Goal: Transaction & Acquisition: Purchase product/service

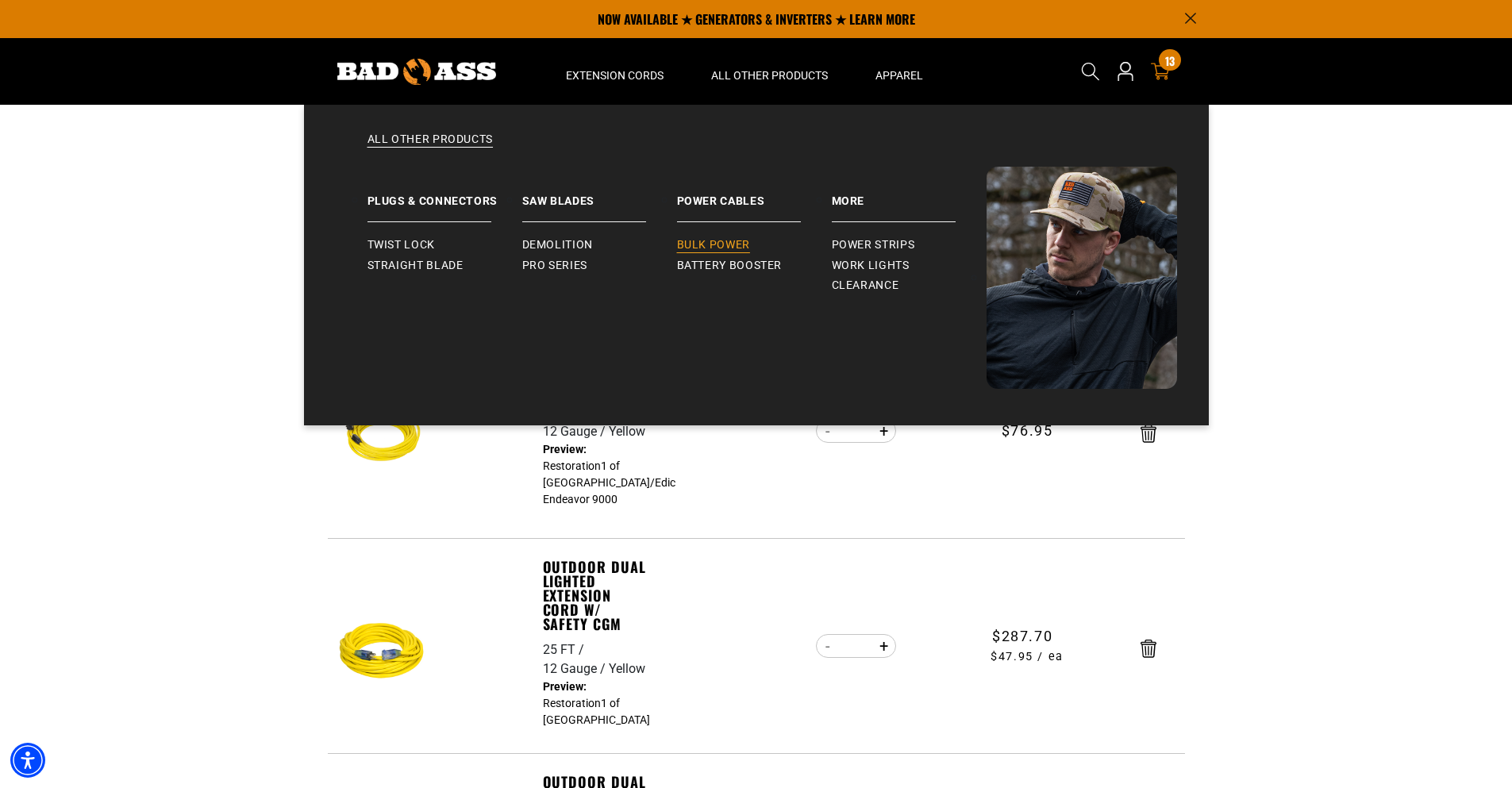
click at [717, 247] on span "Bulk Power" at bounding box center [713, 245] width 73 height 14
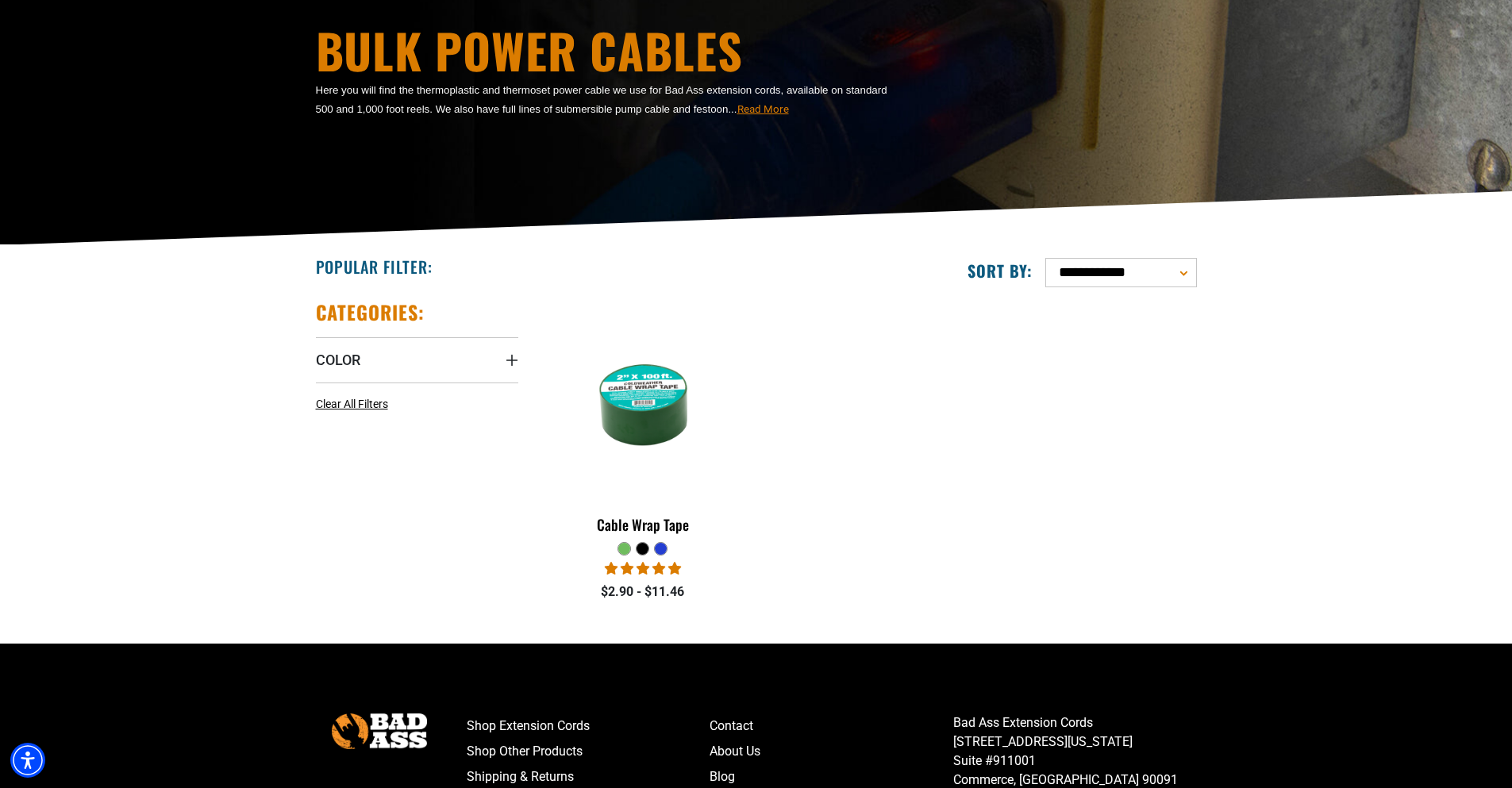
scroll to position [158, 0]
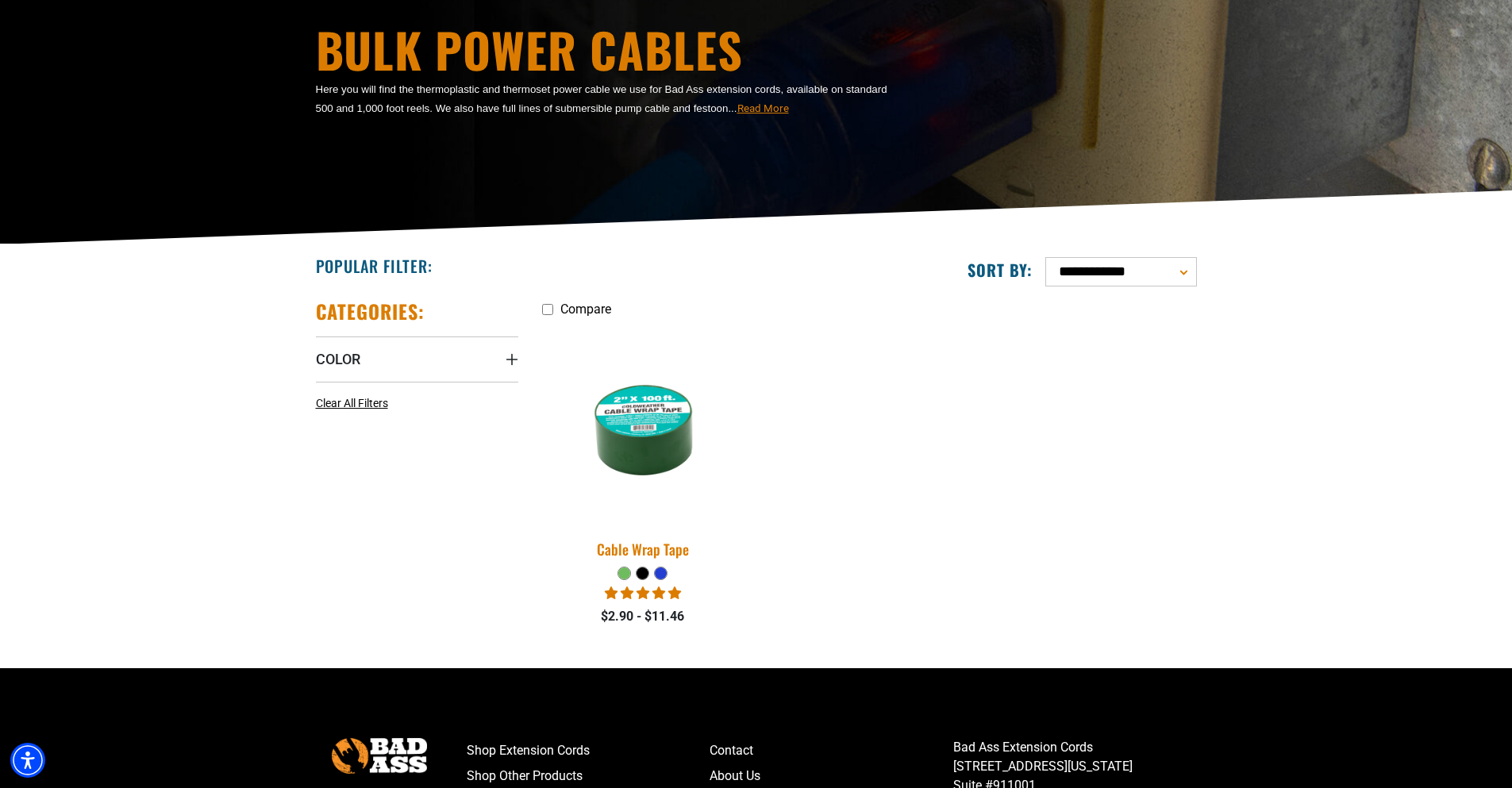
click at [653, 440] on img at bounding box center [643, 424] width 222 height 203
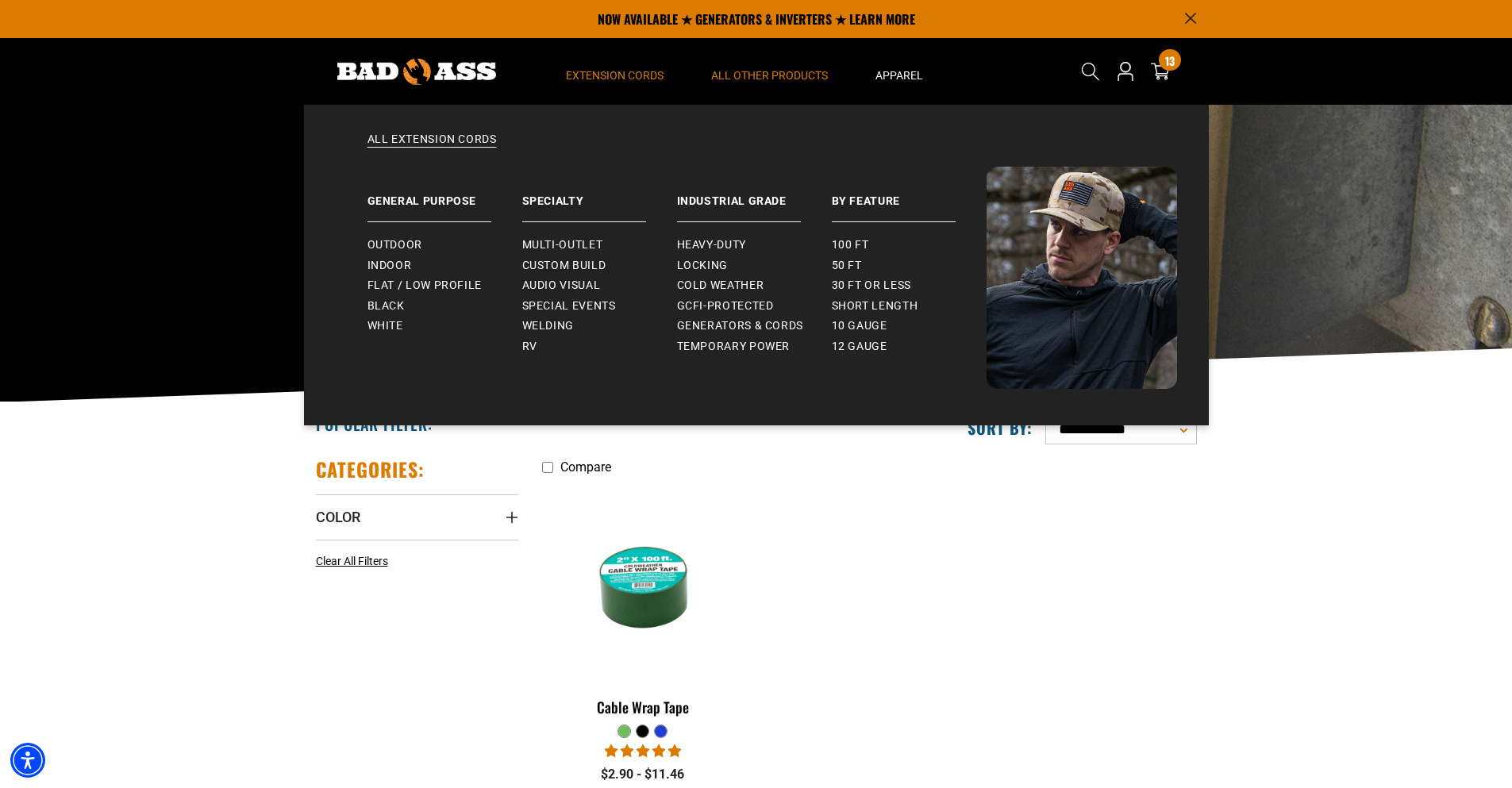
drag, startPoint x: 606, startPoint y: 63, endPoint x: 639, endPoint y: 60, distance: 33.1
click at [606, 63] on summary "Extension Cords" at bounding box center [614, 71] width 145 height 67
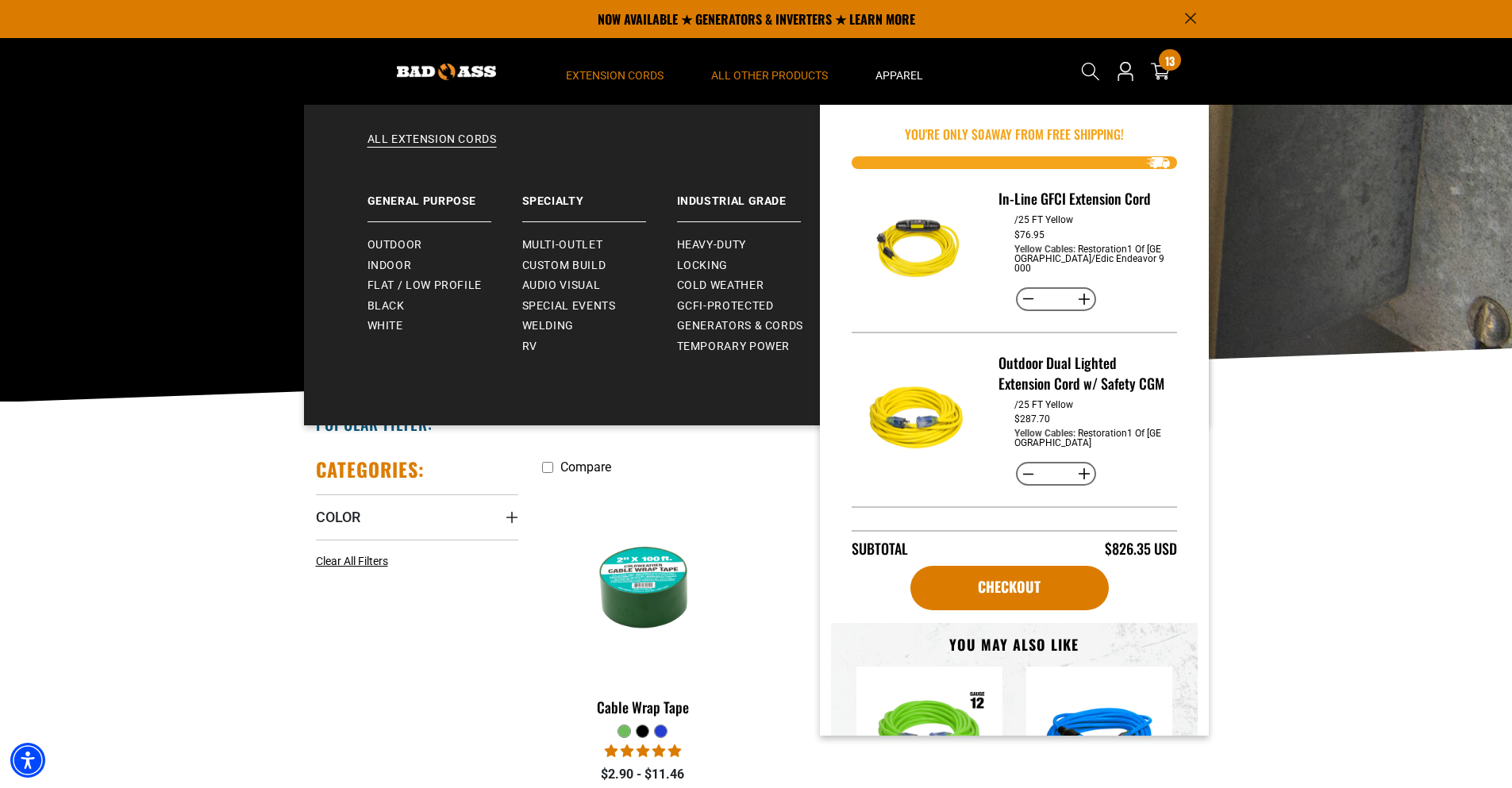
click at [617, 79] on span "Extension Cords" at bounding box center [614, 76] width 97 height 14
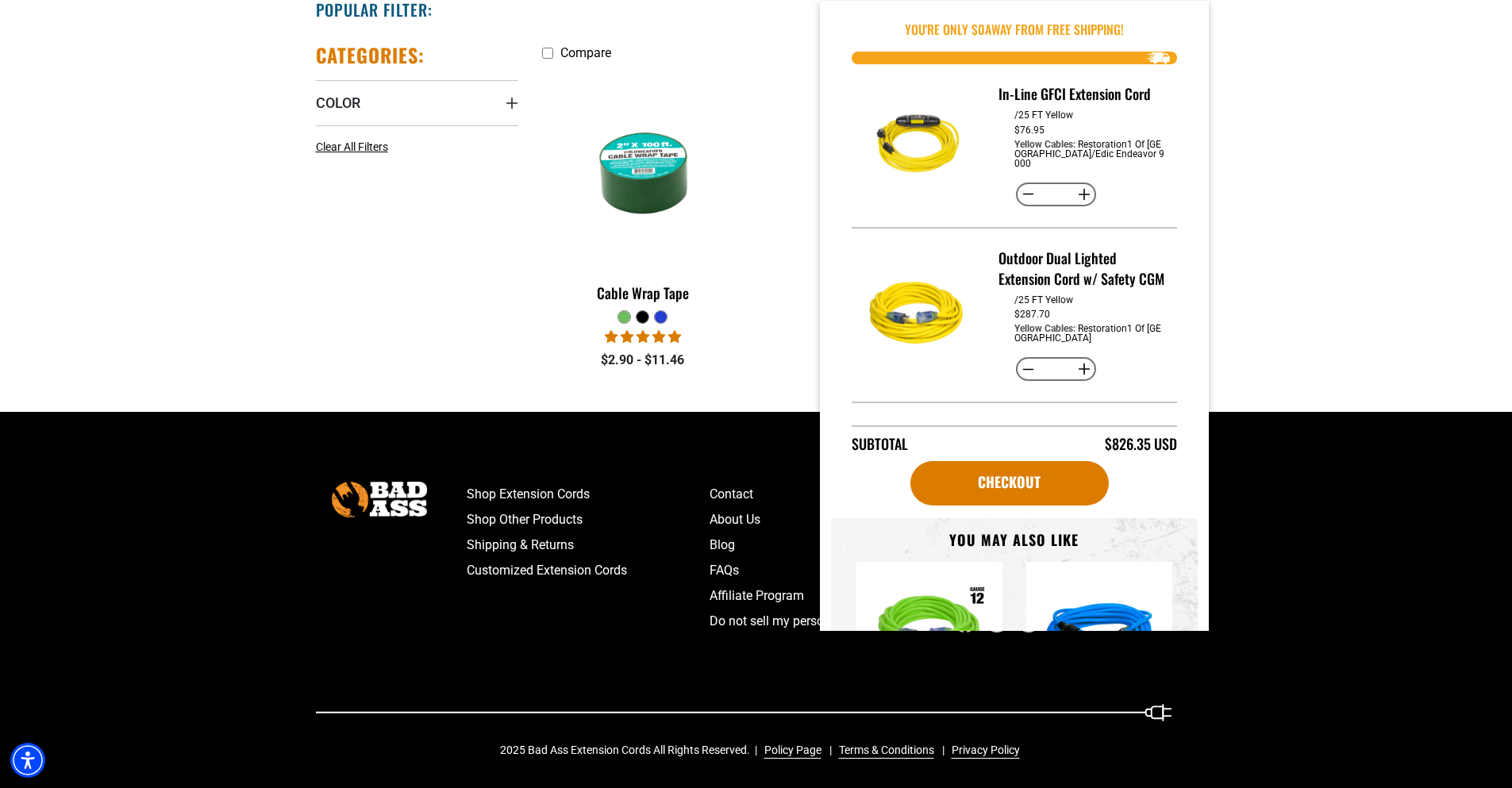
scroll to position [416, 0]
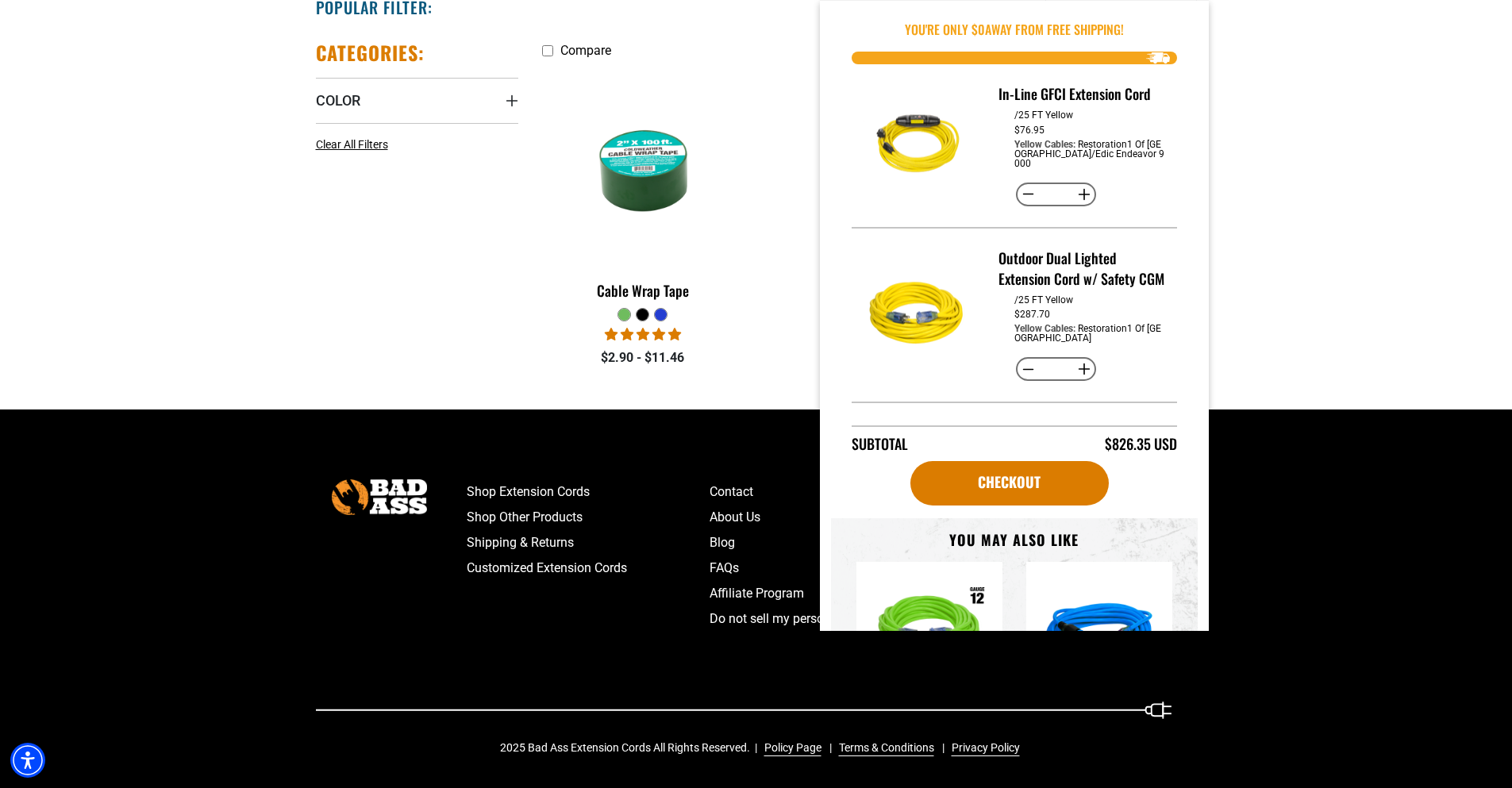
click at [1349, 583] on footer "Shop Extension Cords Shop Other Products Shipping & Returns Customized Extensio…" at bounding box center [756, 599] width 1512 height 380
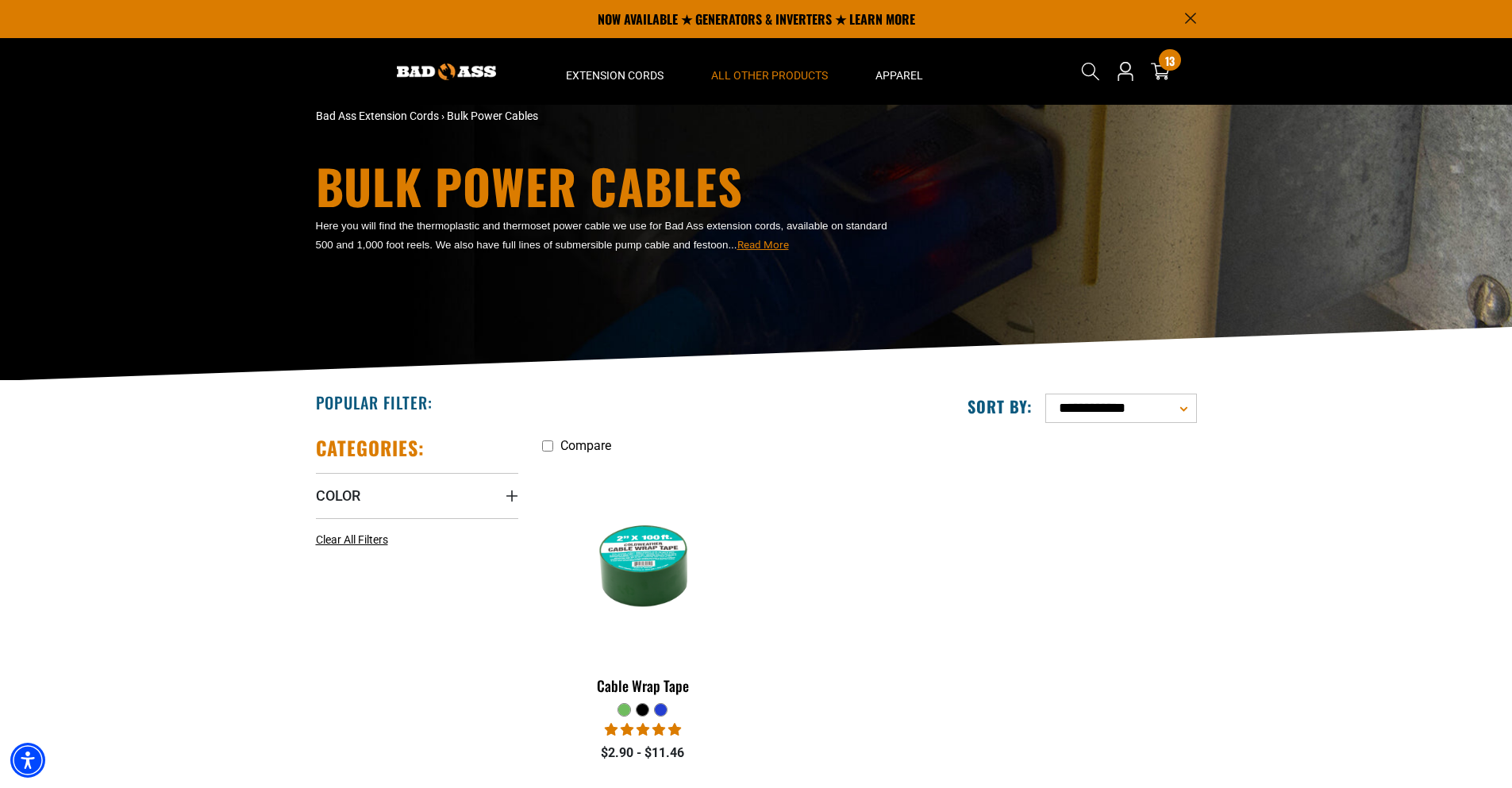
scroll to position [0, 0]
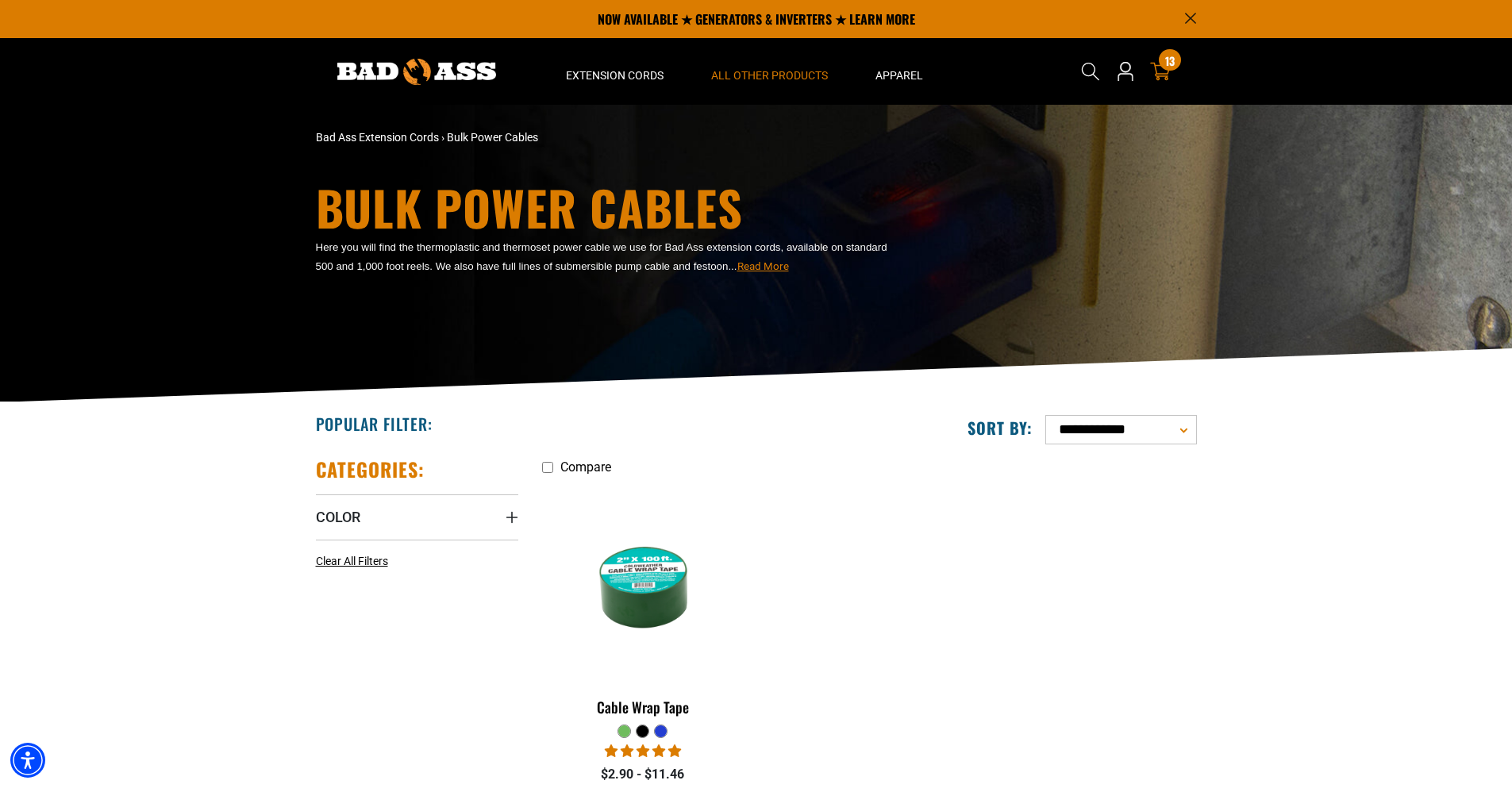
click at [1158, 68] on icon at bounding box center [1160, 71] width 21 height 21
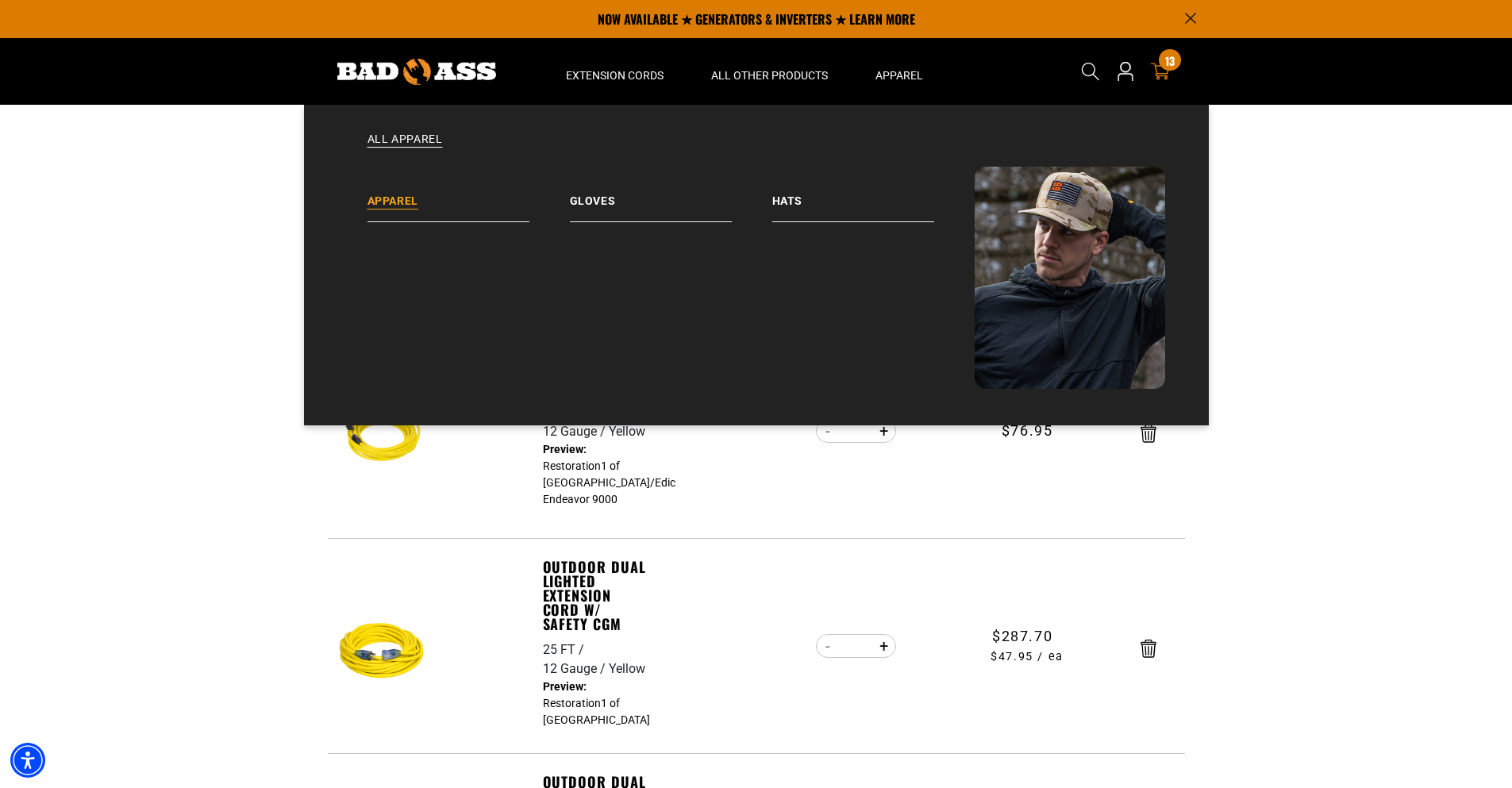
click at [419, 203] on link "Apparel" at bounding box center [468, 195] width 202 height 56
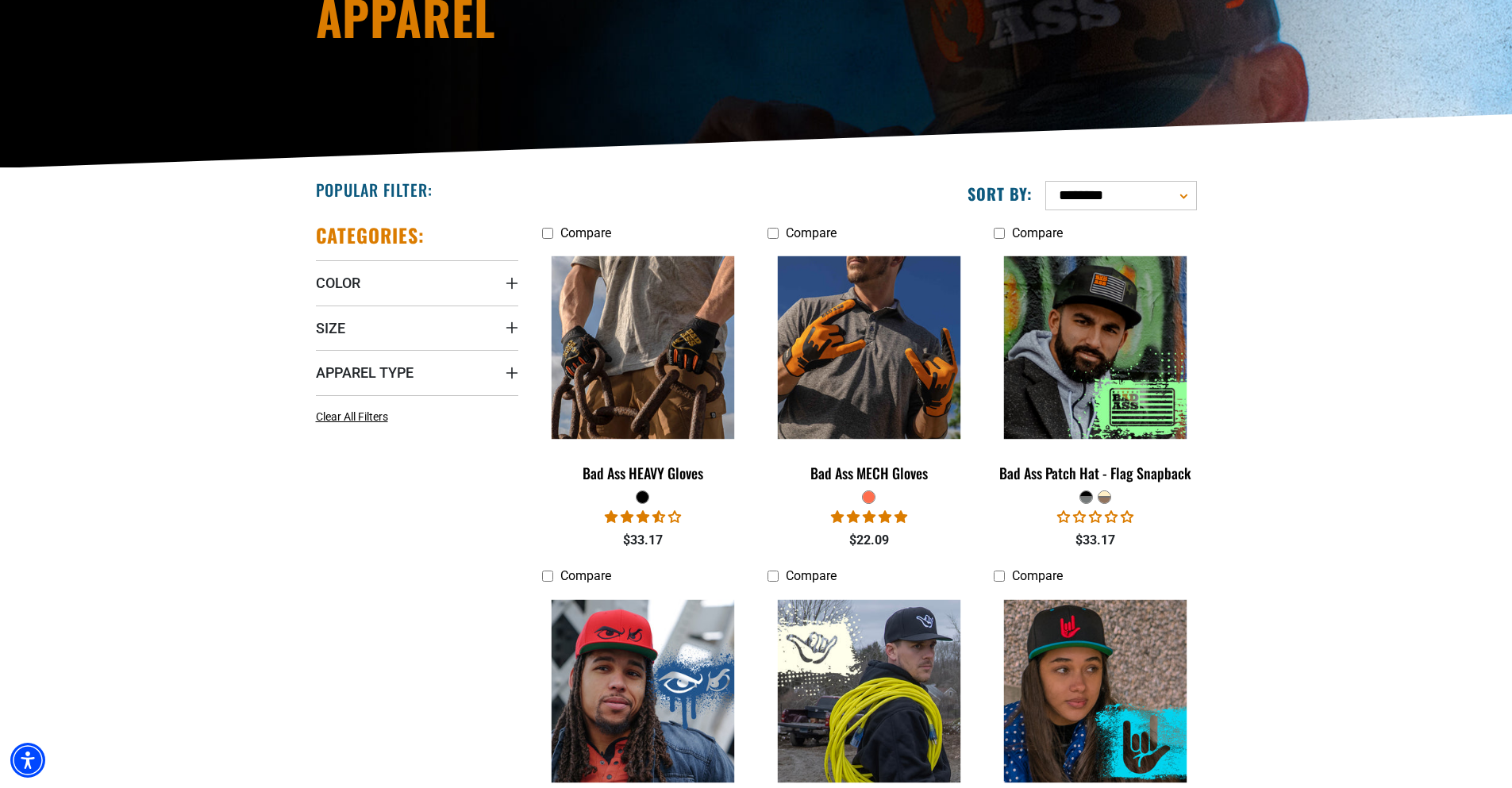
scroll to position [237, 0]
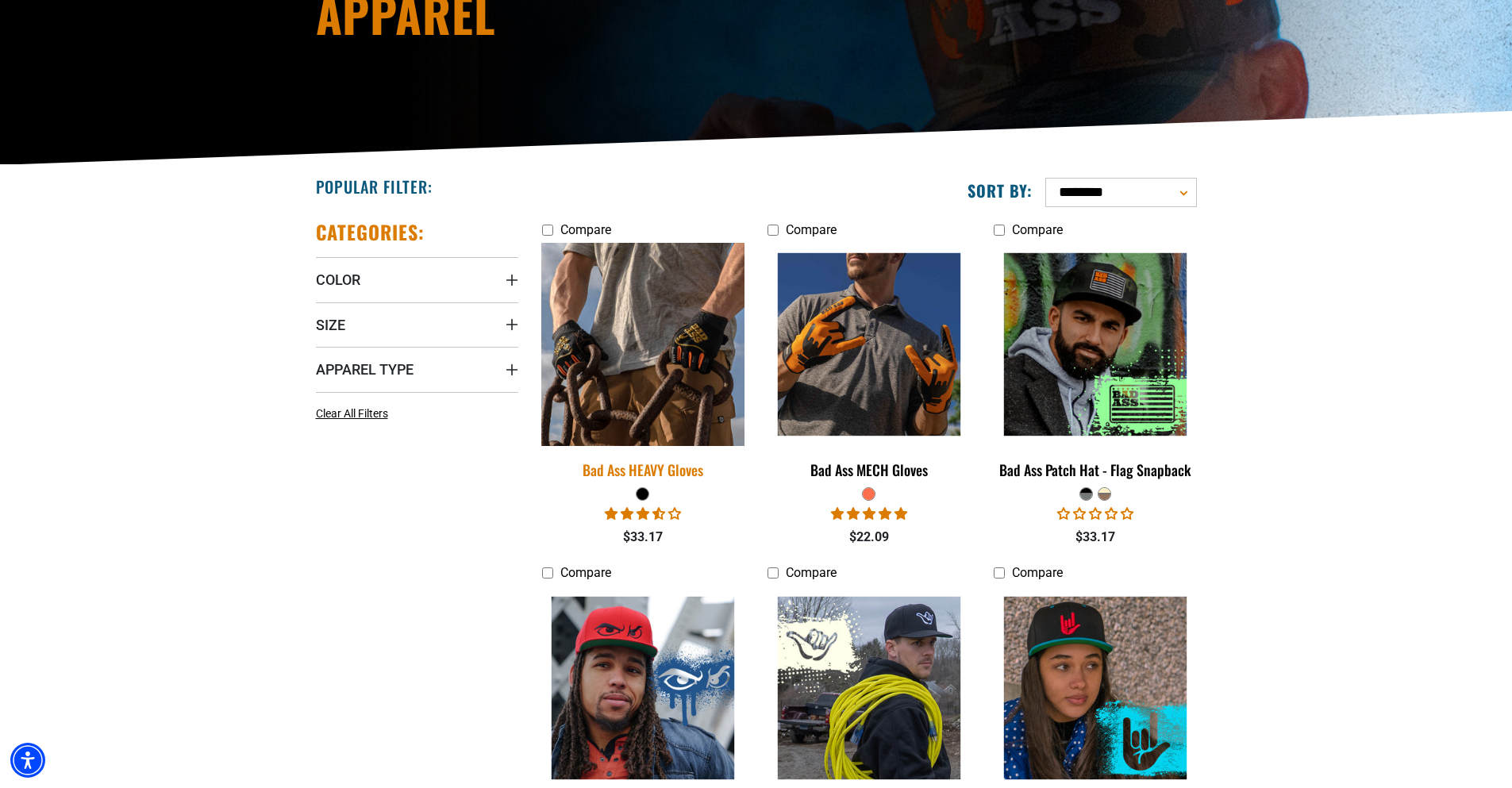
click at [617, 356] on img at bounding box center [643, 344] width 222 height 203
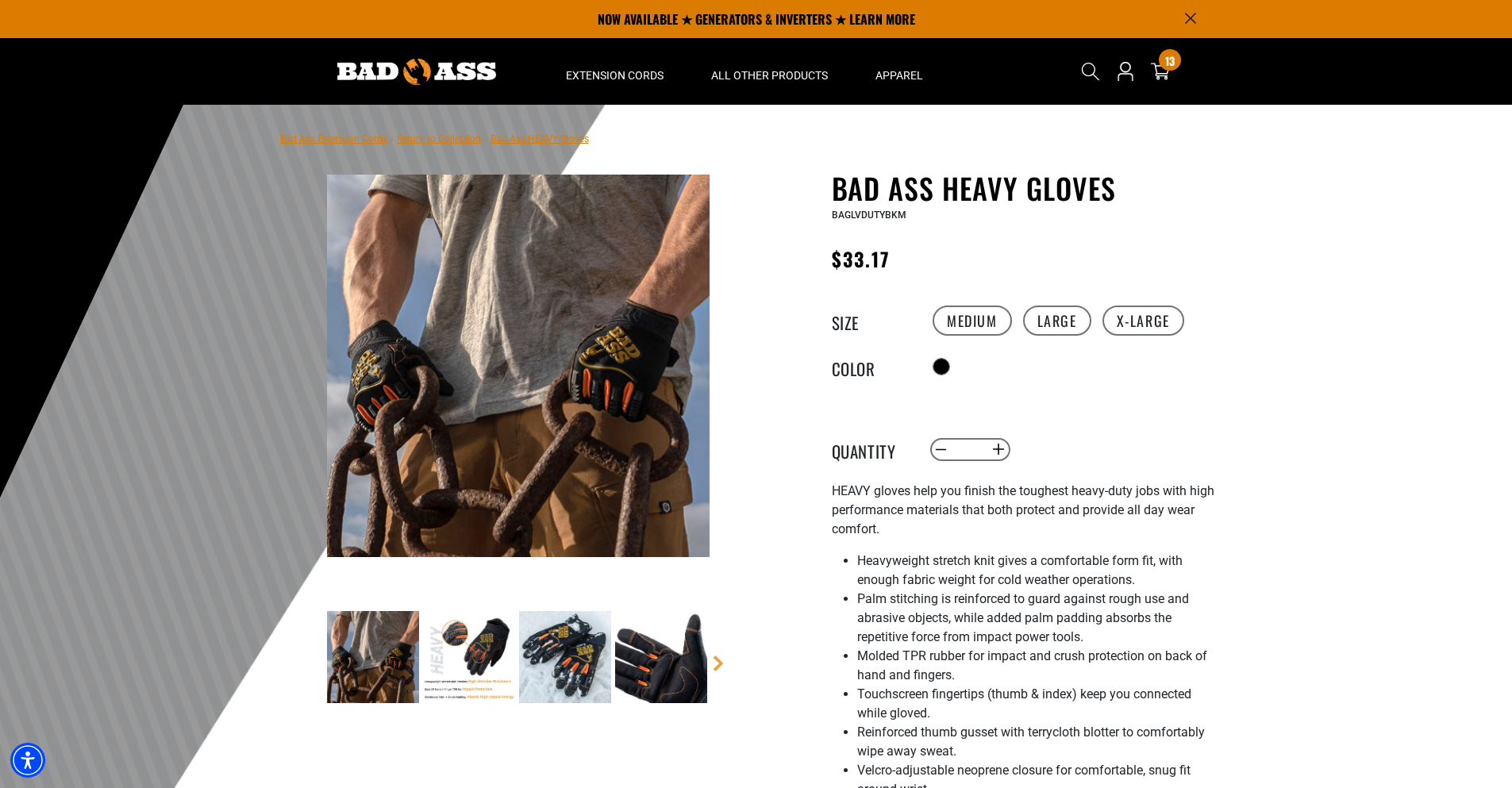
drag, startPoint x: 422, startPoint y: 670, endPoint x: 450, endPoint y: 665, distance: 28.4
click at [426, 670] on img at bounding box center [469, 657] width 92 height 92
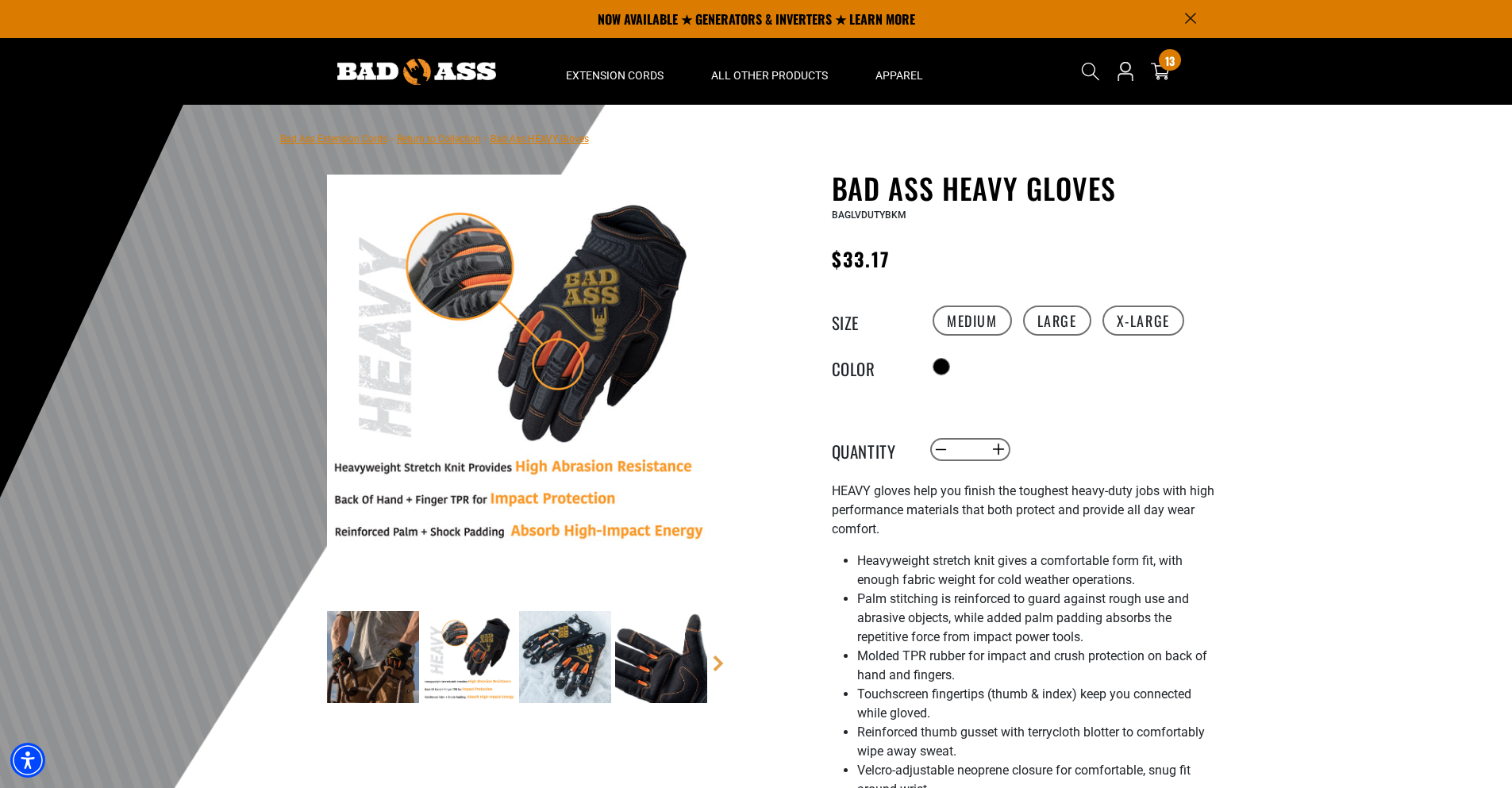
click at [497, 655] on img at bounding box center [469, 657] width 92 height 92
click at [576, 656] on img at bounding box center [565, 657] width 92 height 92
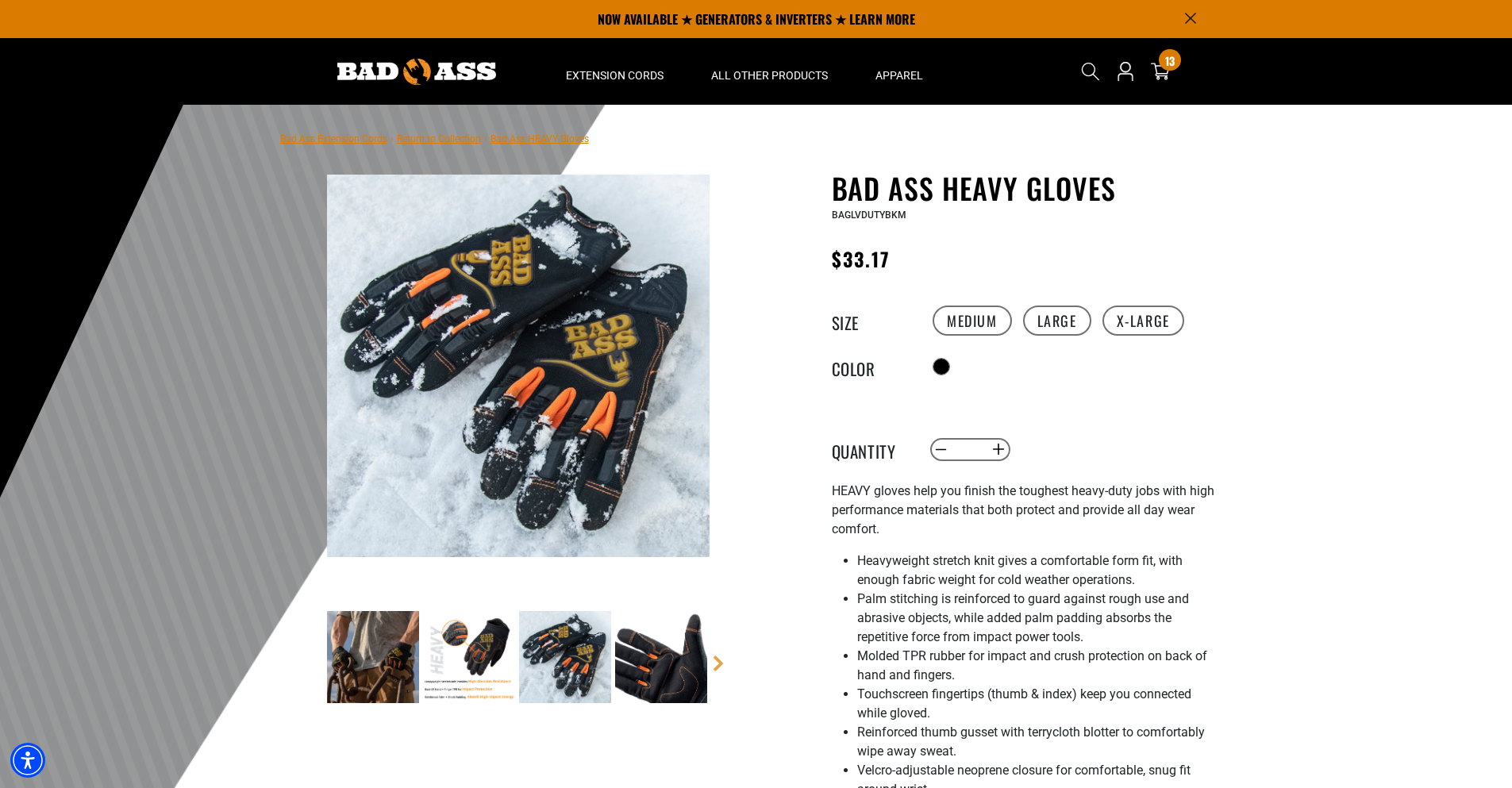
click at [679, 659] on img at bounding box center [661, 657] width 92 height 92
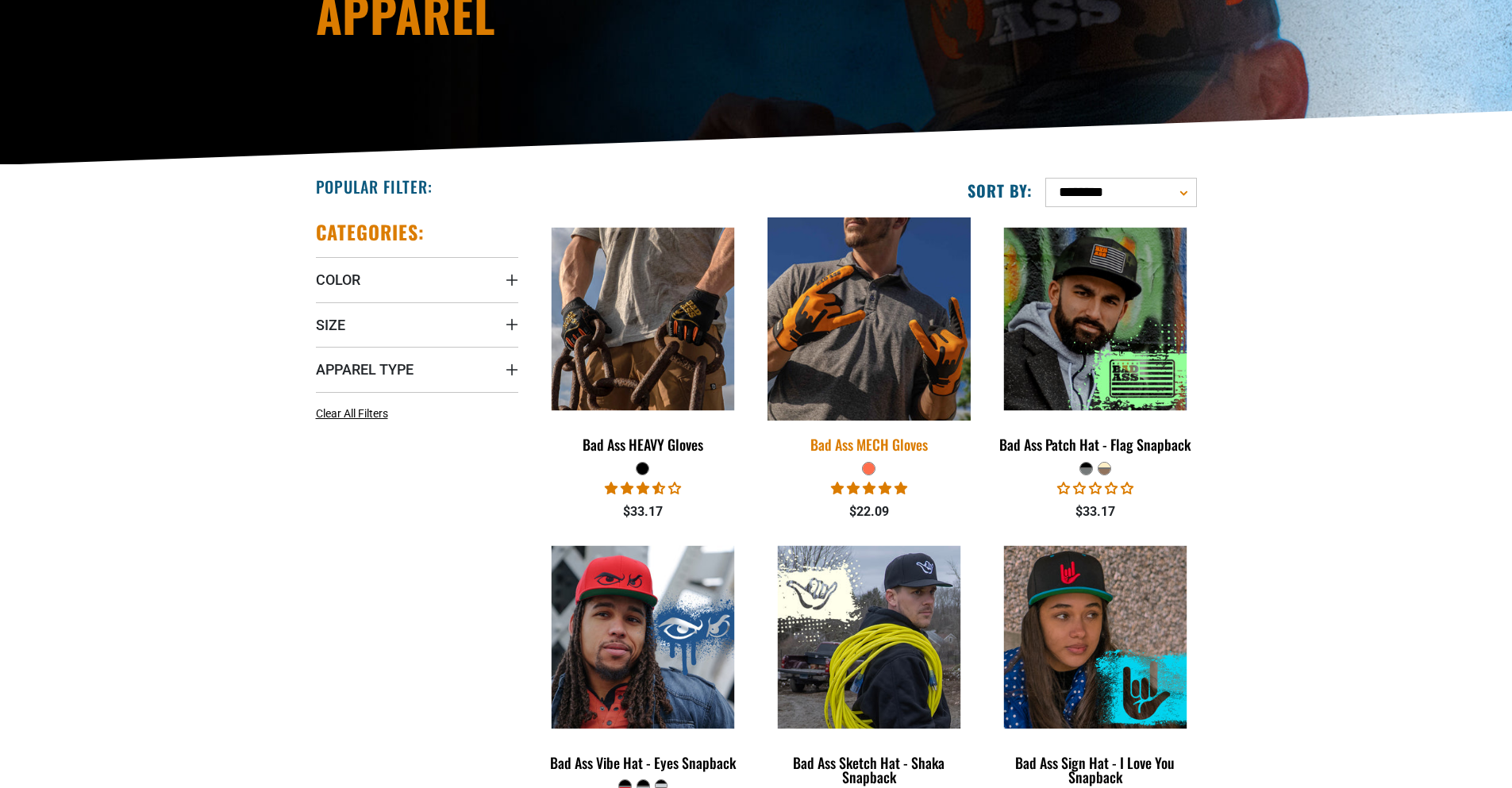
click at [860, 351] on img at bounding box center [869, 319] width 222 height 203
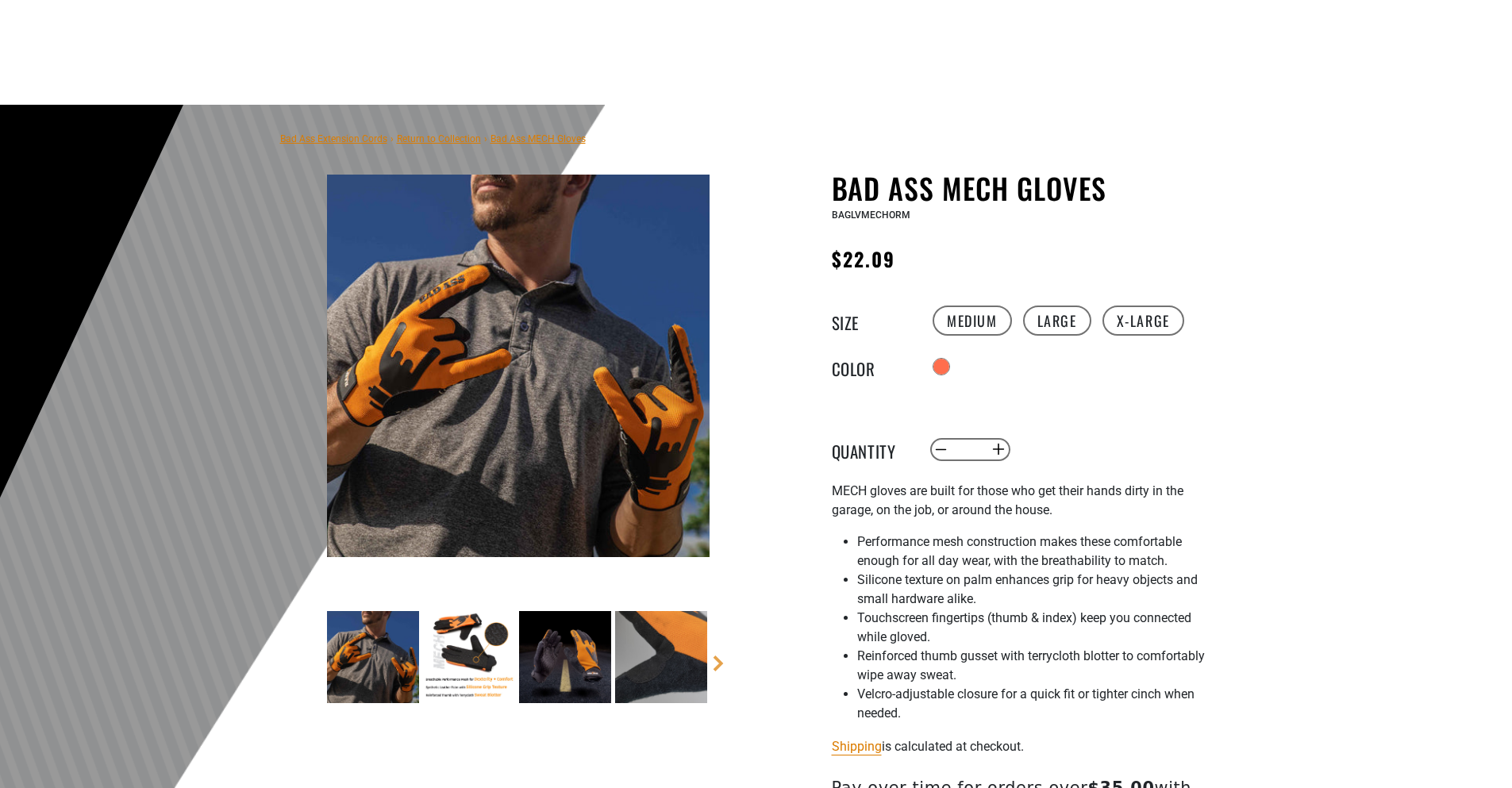
scroll to position [158, 0]
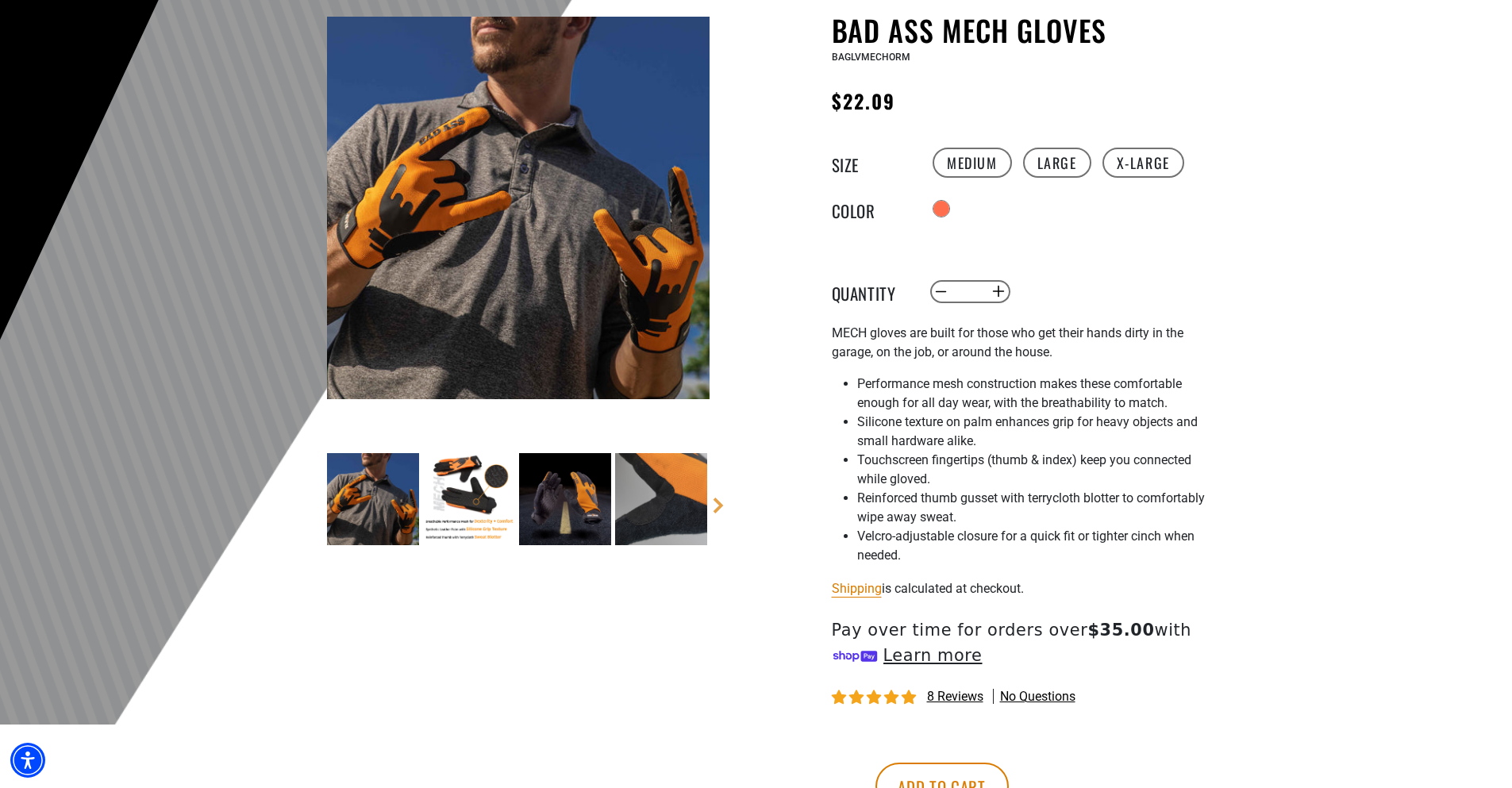
click at [473, 513] on img at bounding box center [469, 499] width 92 height 92
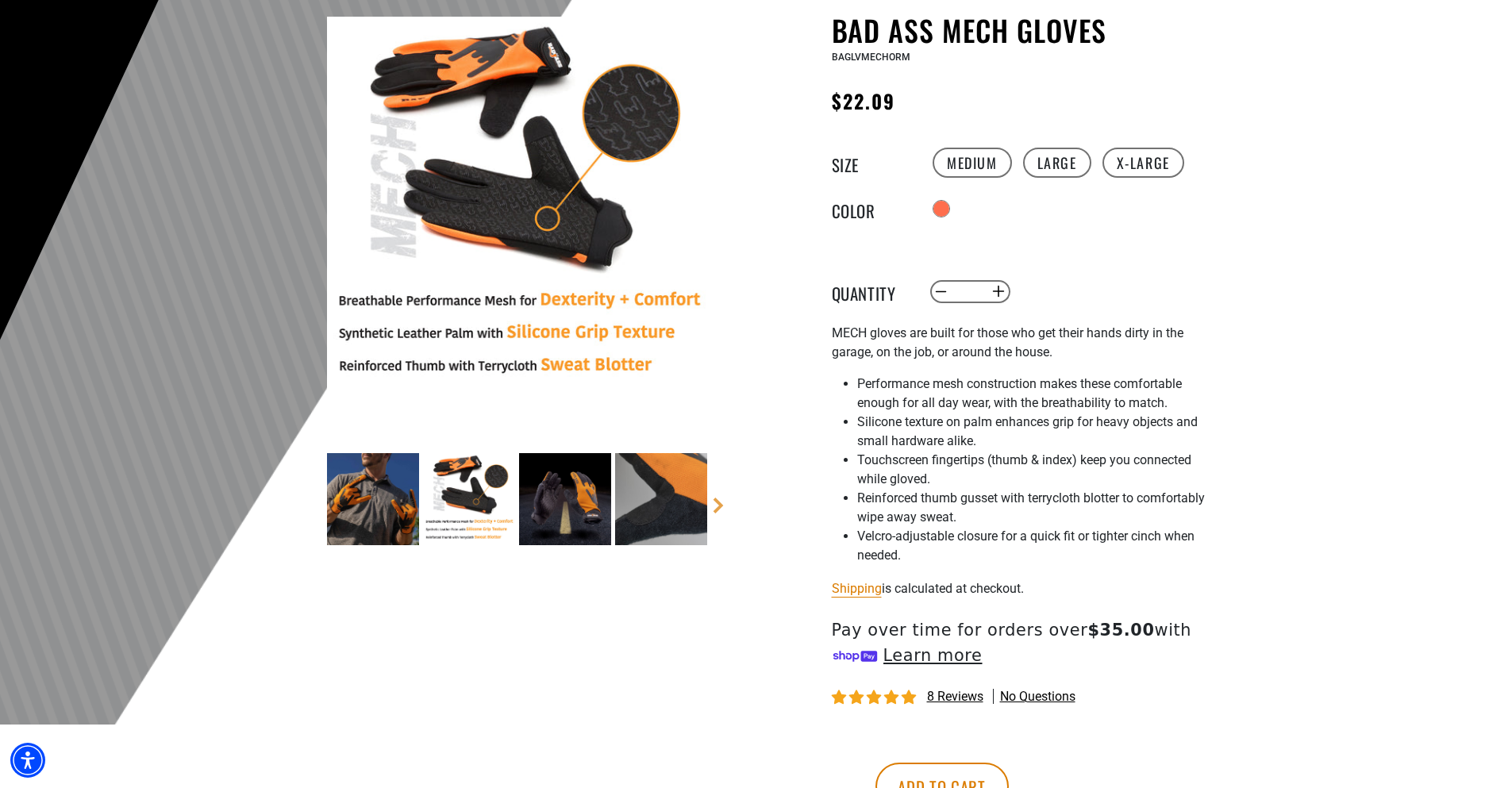
click at [567, 504] on img at bounding box center [565, 499] width 92 height 92
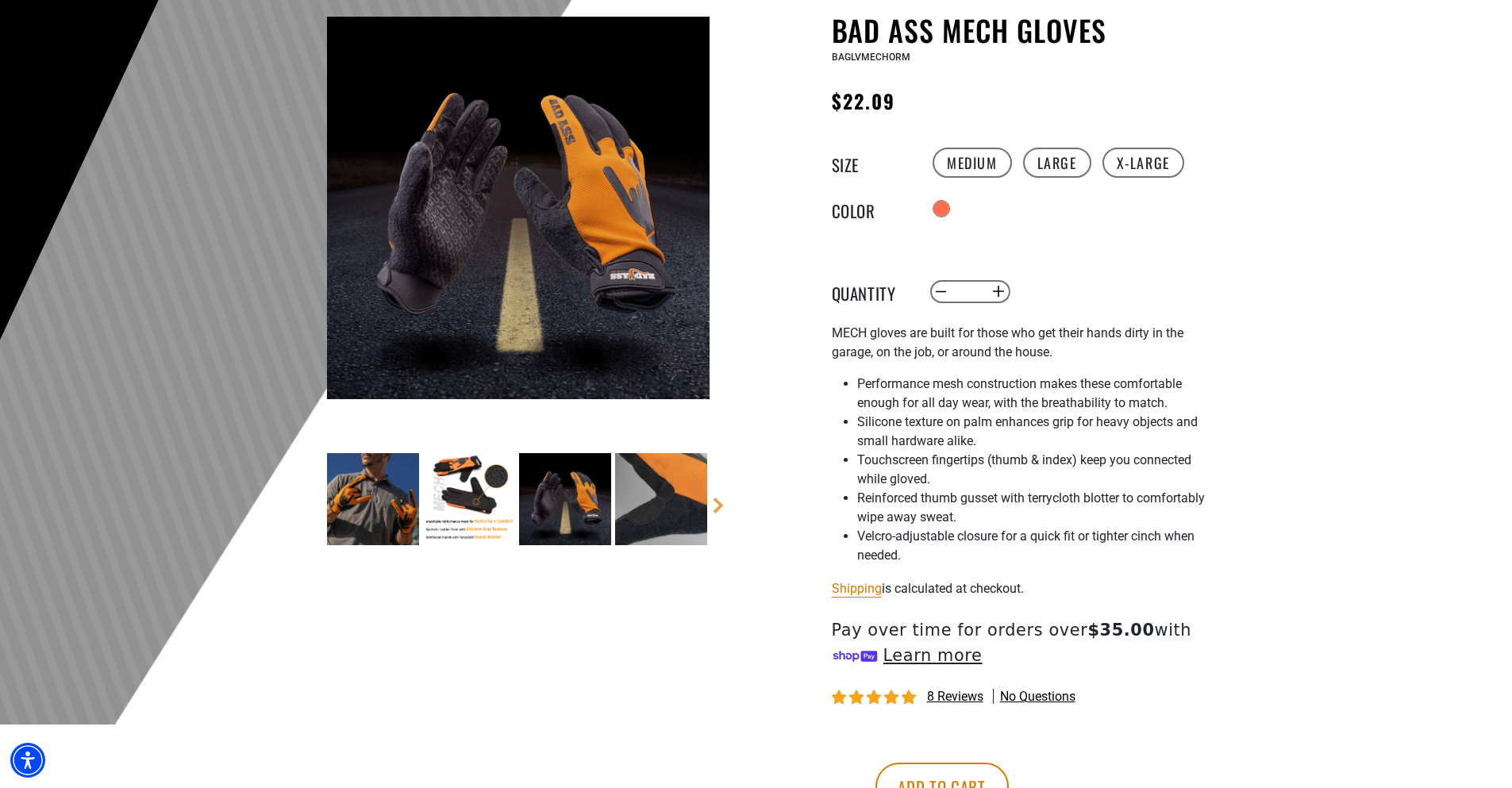
click at [665, 507] on img at bounding box center [661, 499] width 92 height 92
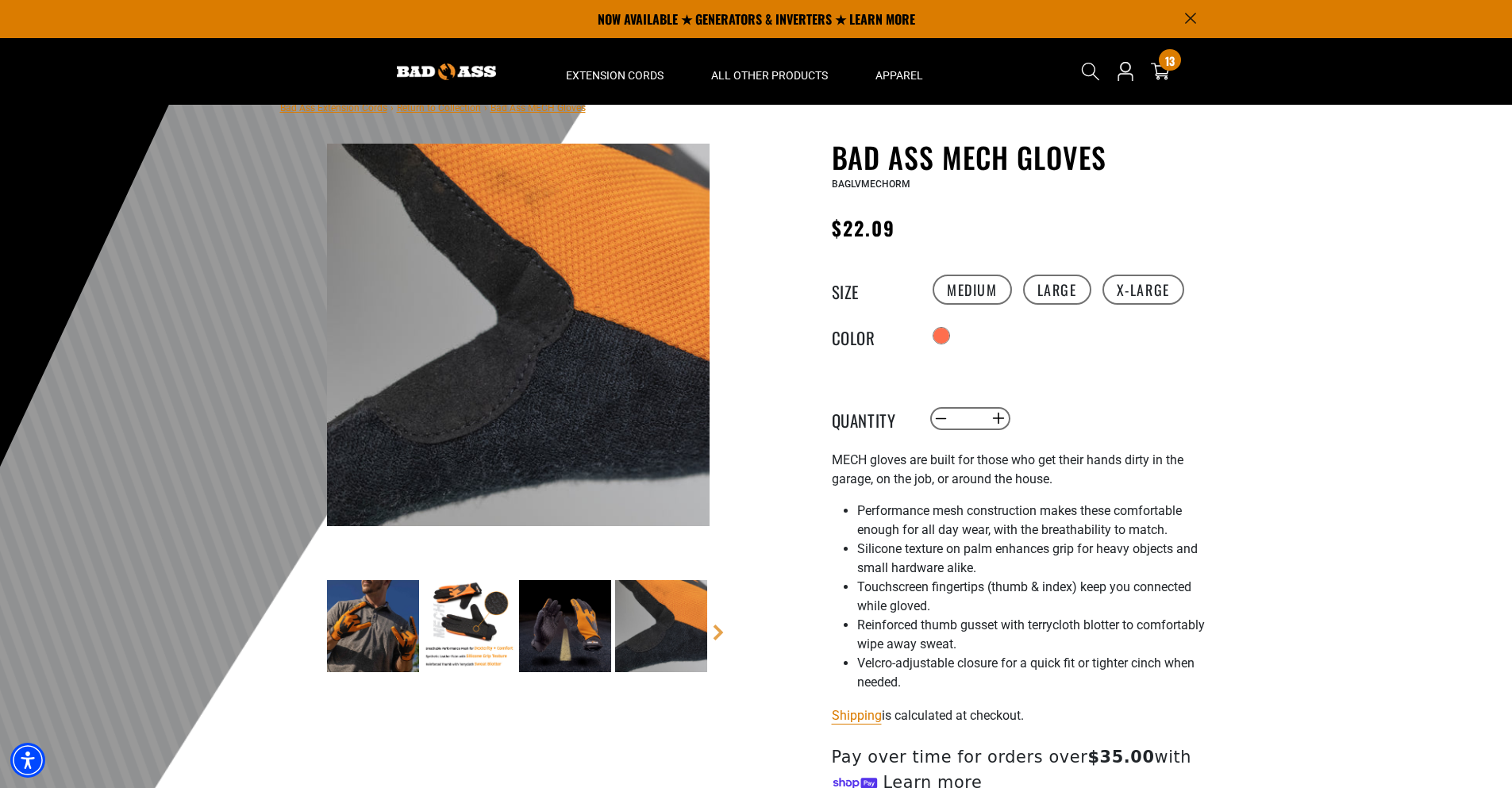
scroll to position [0, 0]
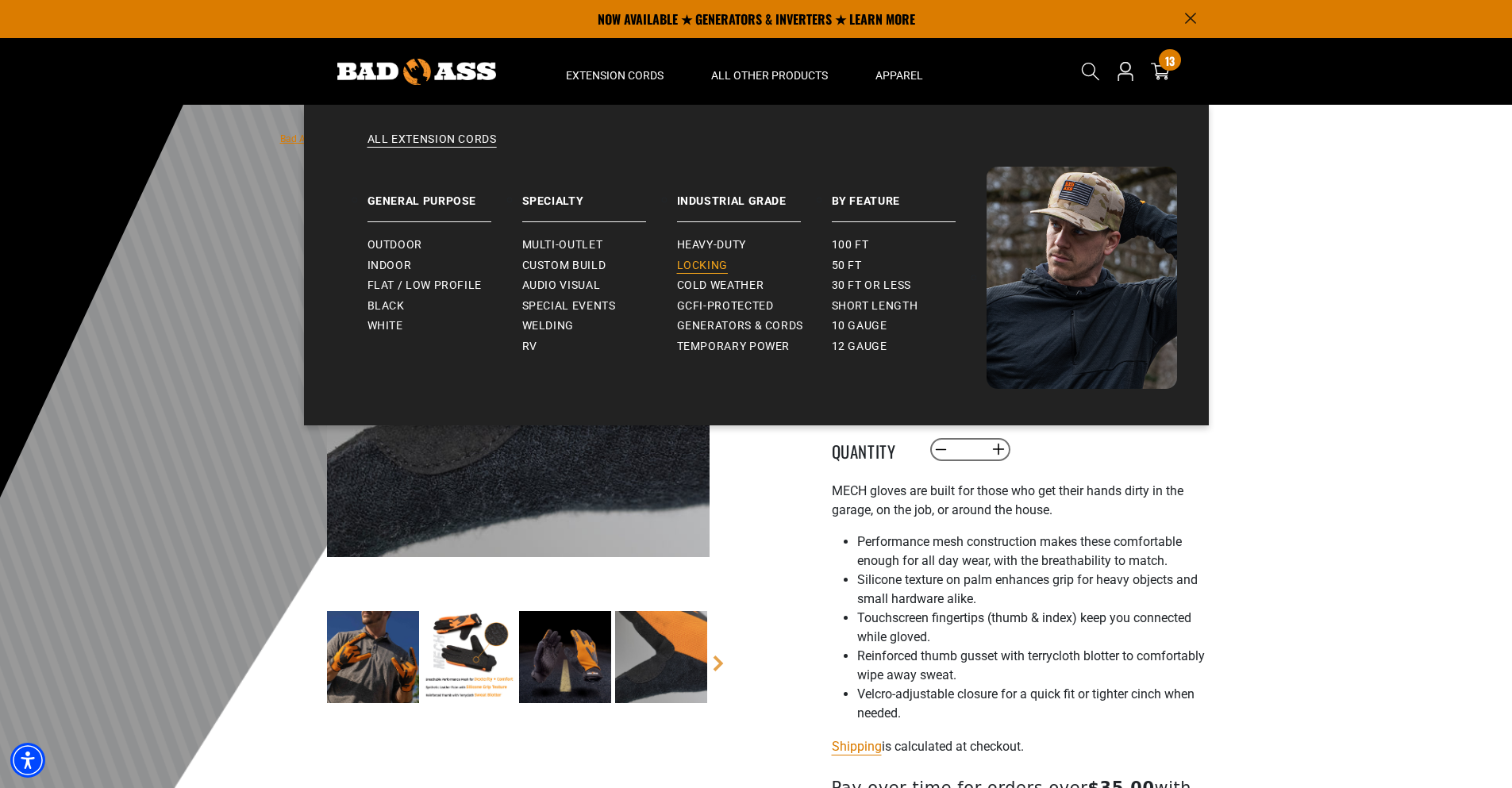
click at [713, 264] on span "Locking" at bounding box center [702, 266] width 50 height 14
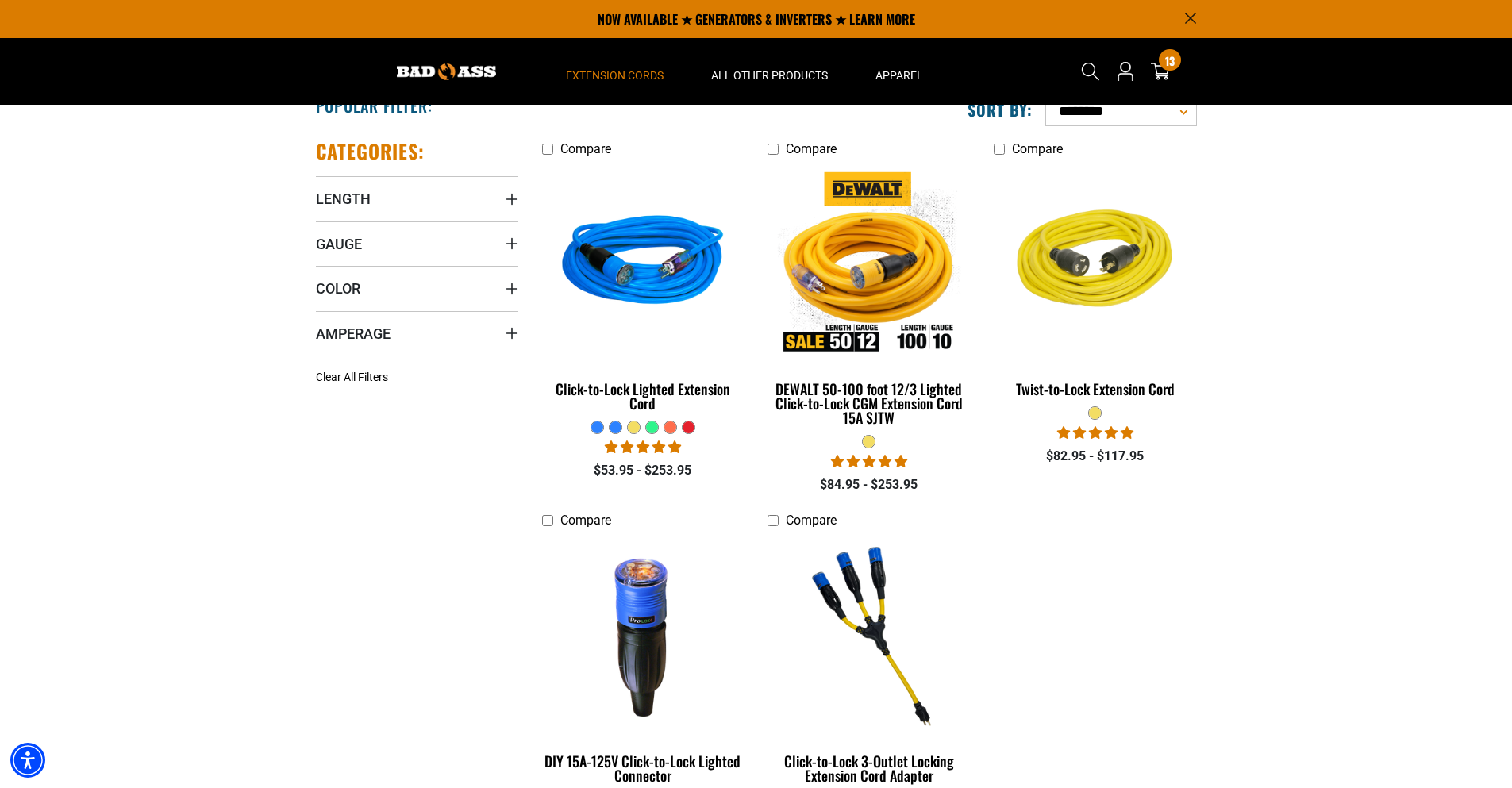
scroll to position [317, 0]
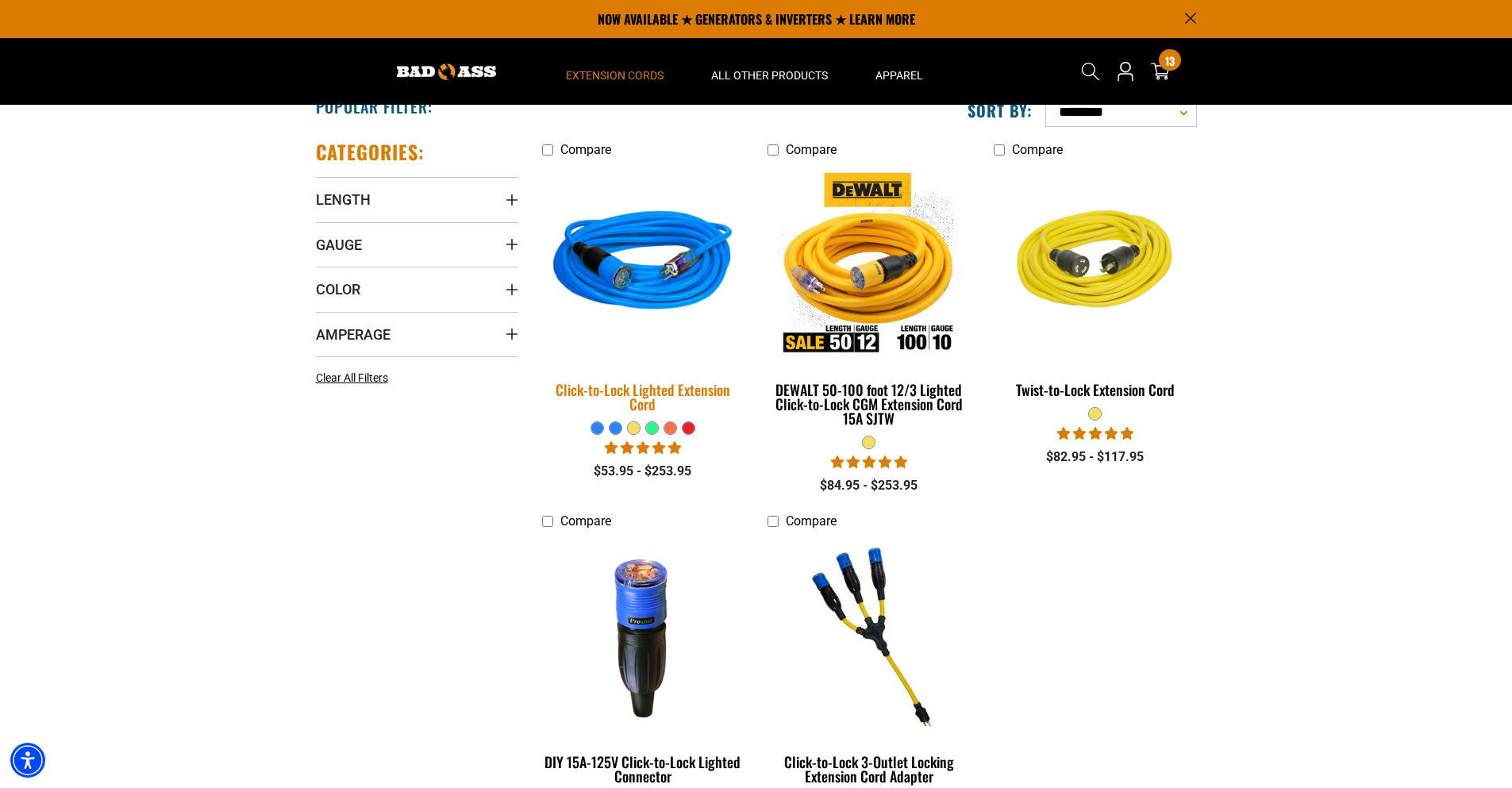
click at [678, 301] on img at bounding box center [643, 264] width 222 height 203
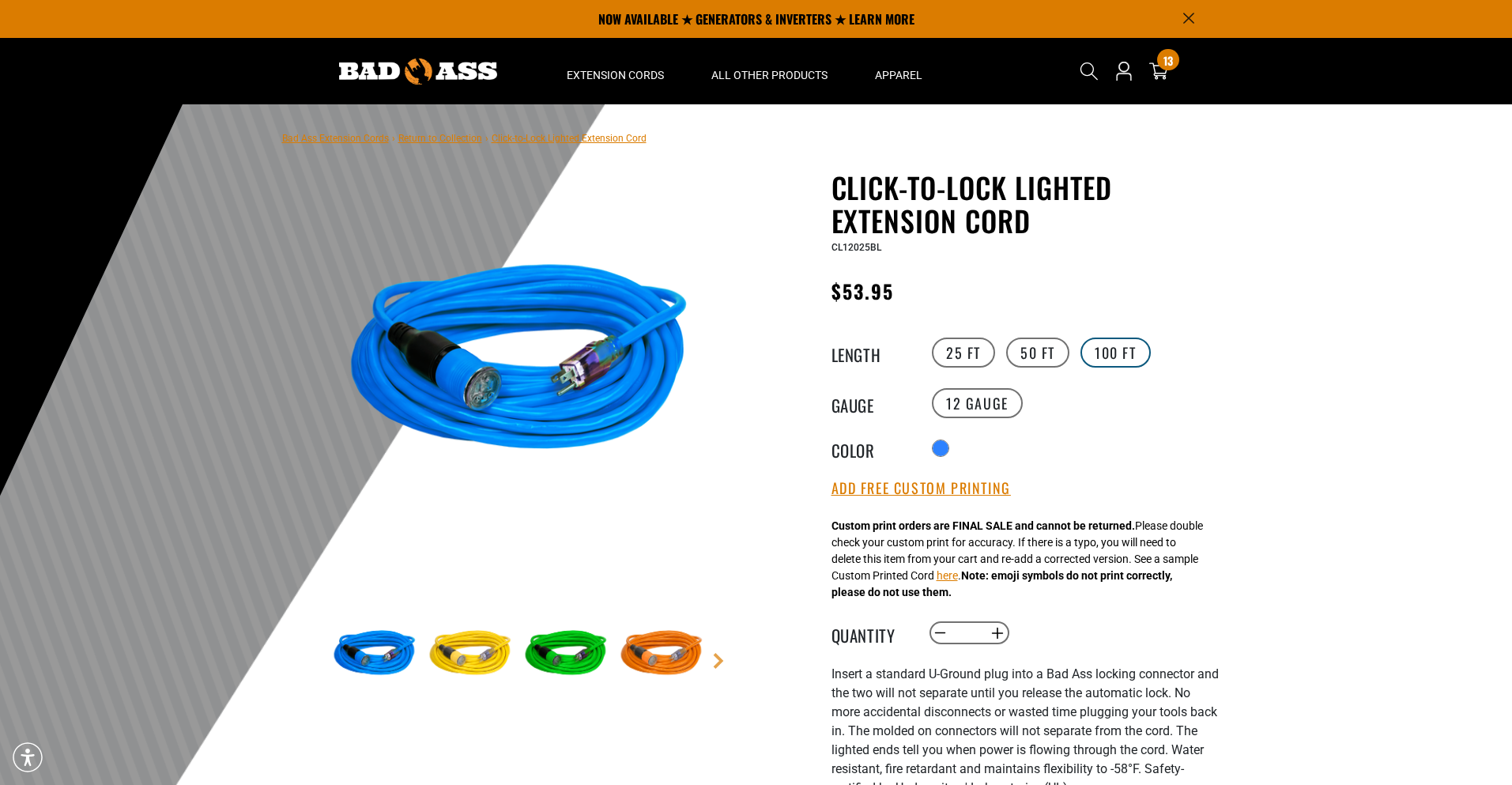
click at [1122, 344] on label "100 FT" at bounding box center [1115, 352] width 70 height 30
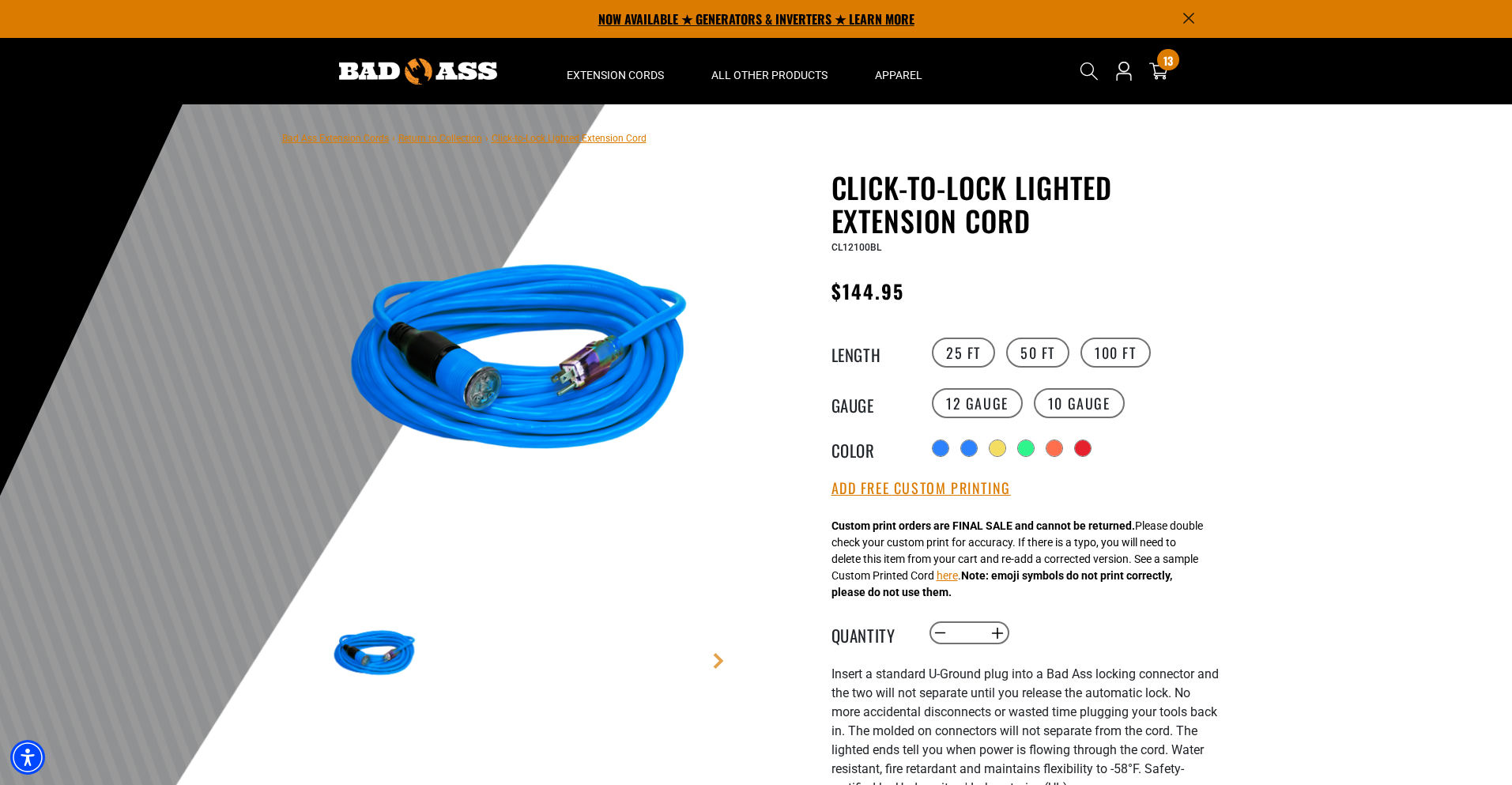
click at [1194, 17] on p "NOW AVAILABLE ★ GENERATORS & INVERTERS ★ LEARN MORE" at bounding box center [756, 19] width 878 height 38
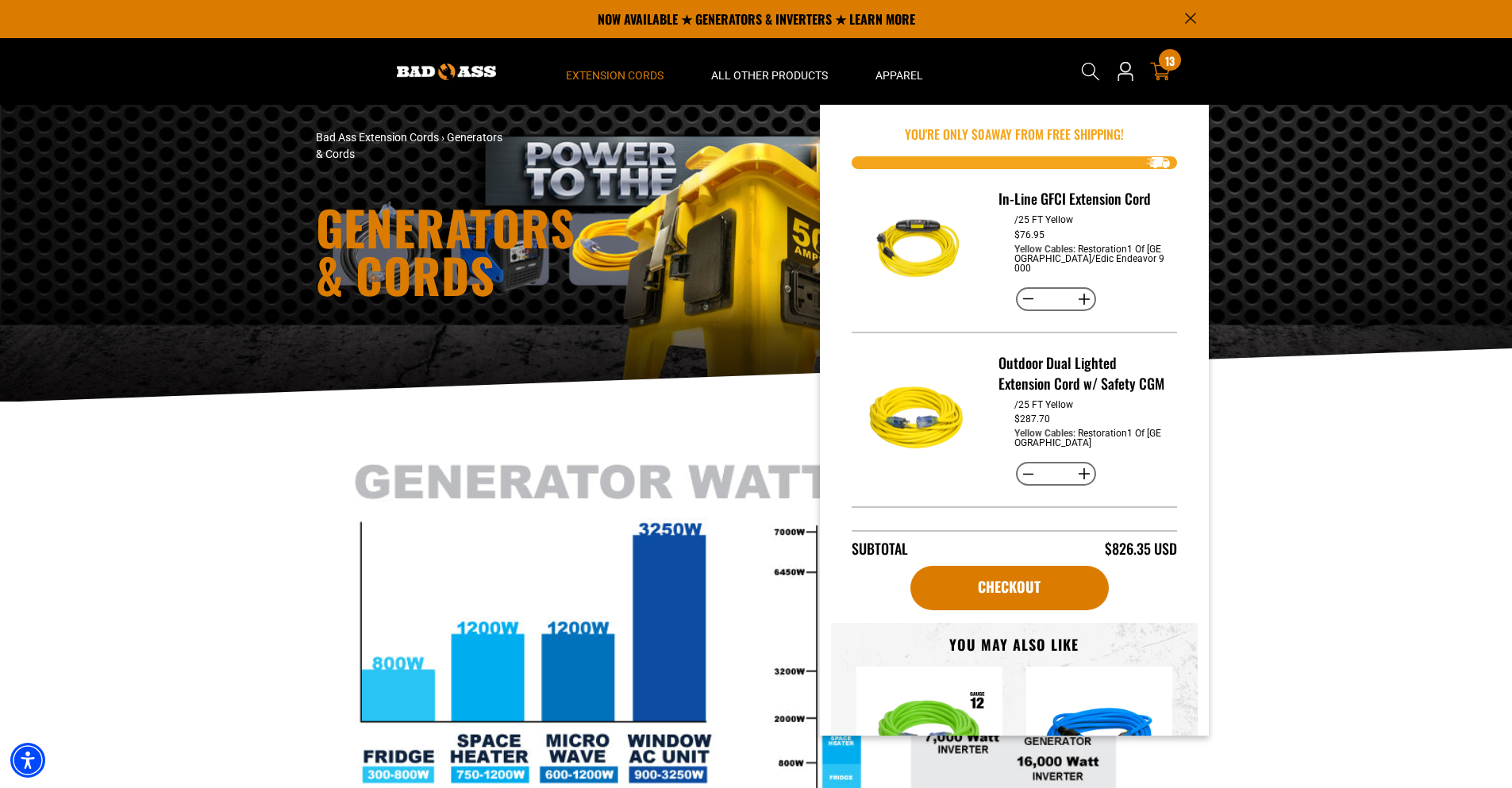
drag, startPoint x: 1151, startPoint y: 63, endPoint x: 1168, endPoint y: 63, distance: 17.0
click at [1168, 63] on span "13" at bounding box center [1170, 61] width 10 height 12
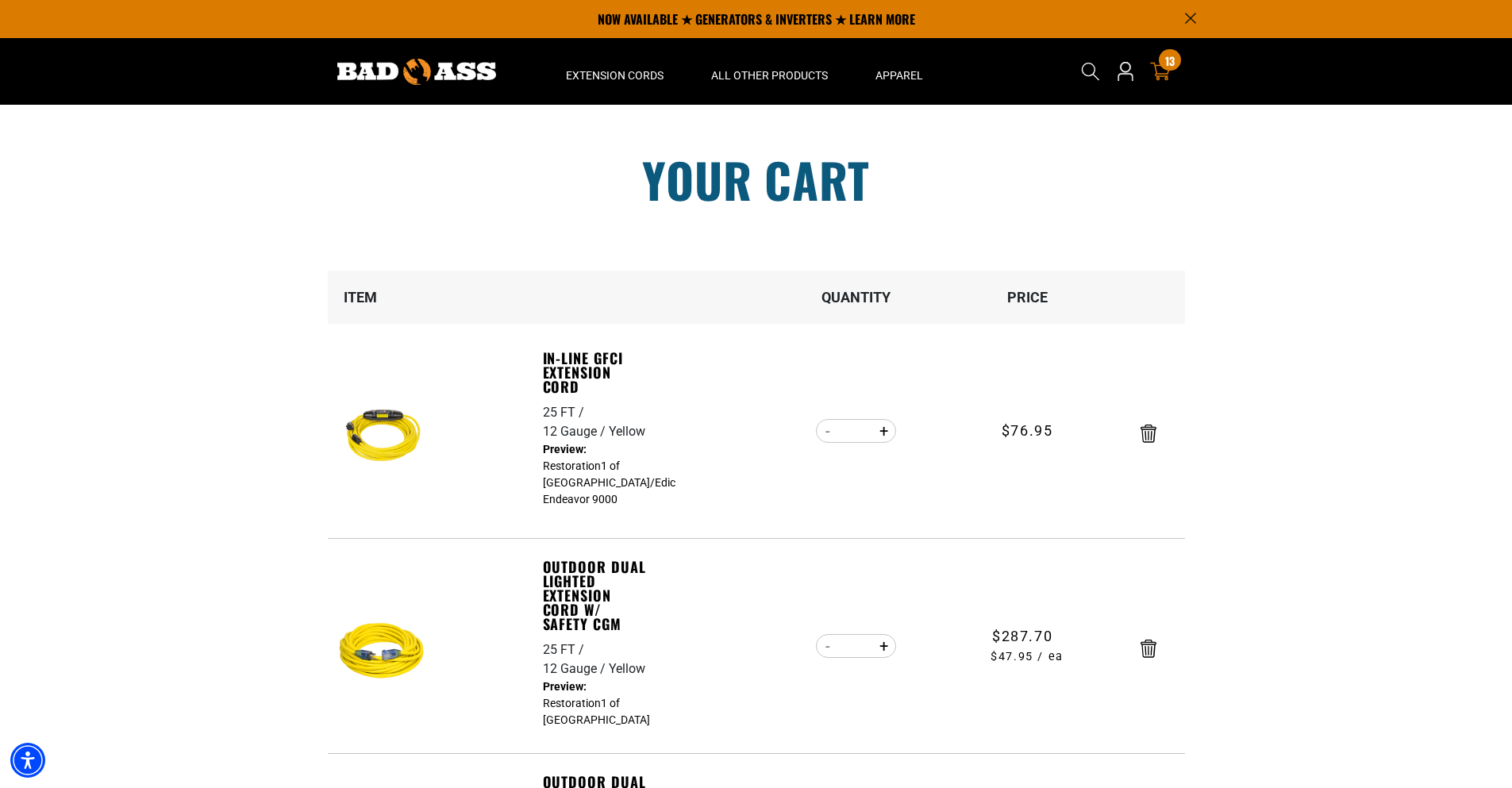
click at [1162, 66] on div "13 13 items" at bounding box center [1169, 60] width 22 height 22
click at [1167, 67] on span "13" at bounding box center [1170, 61] width 10 height 12
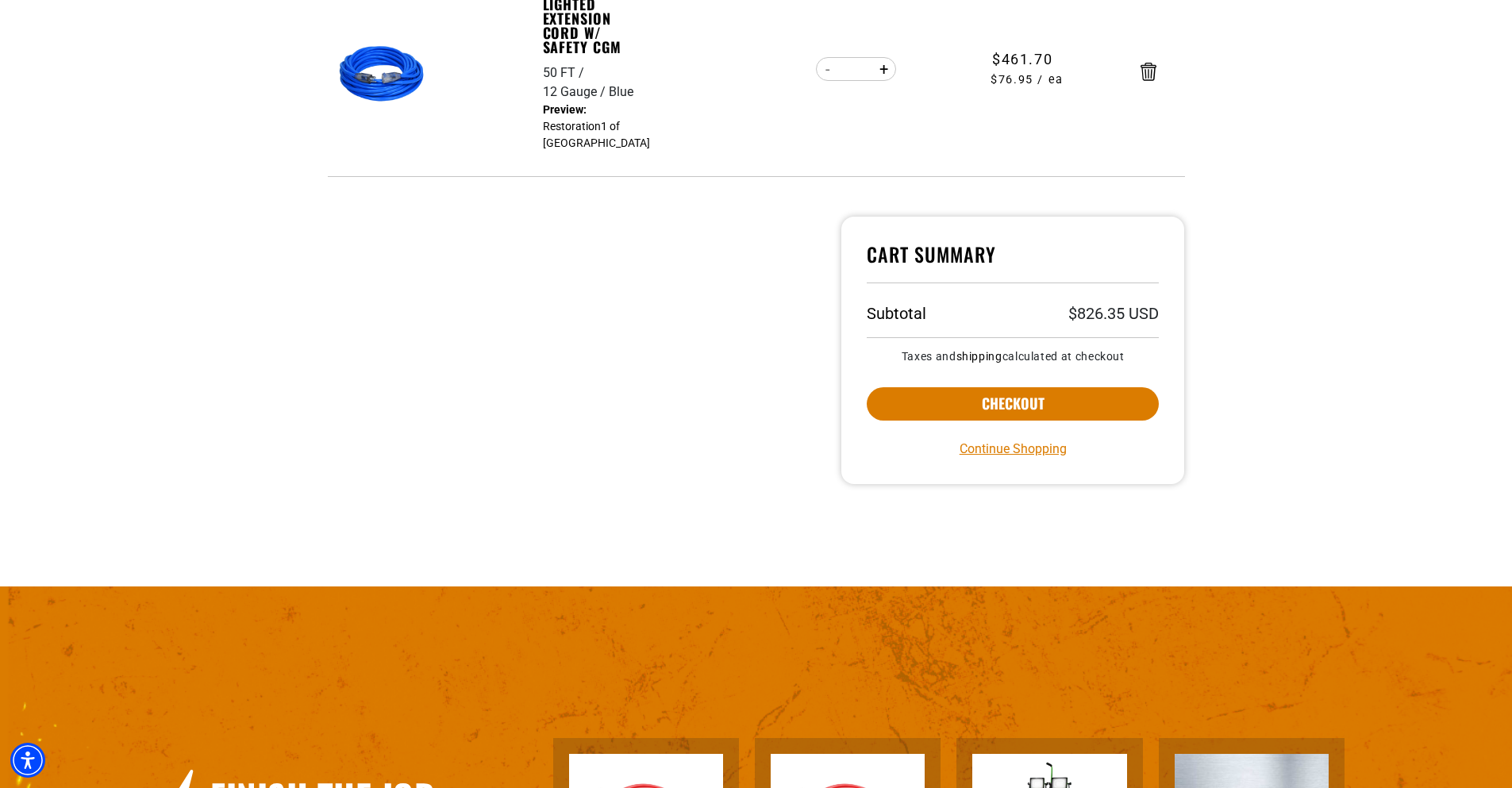
scroll to position [792, 0]
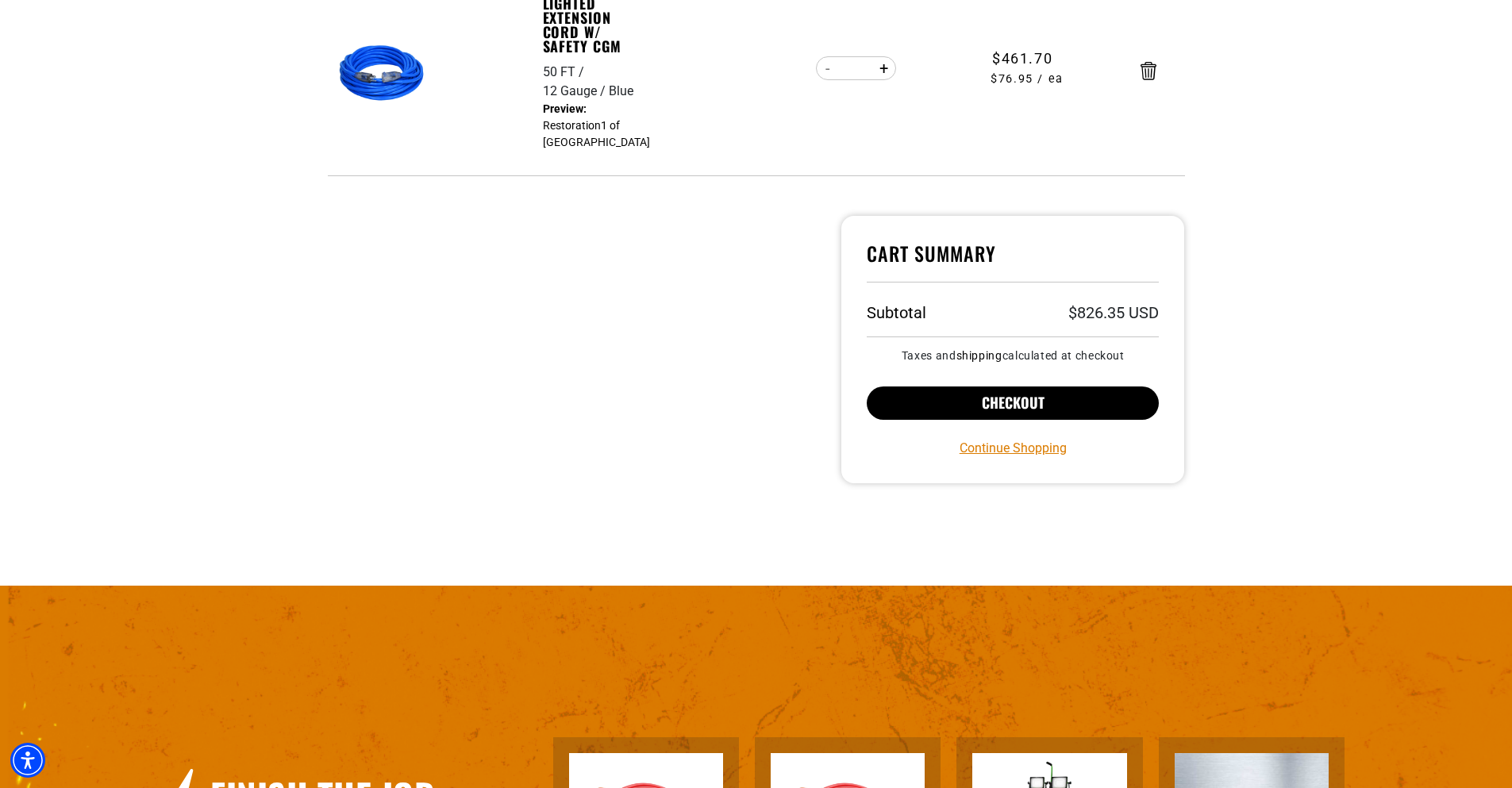
click at [983, 405] on button "Checkout" at bounding box center [1012, 403] width 293 height 33
